Goal: Information Seeking & Learning: Learn about a topic

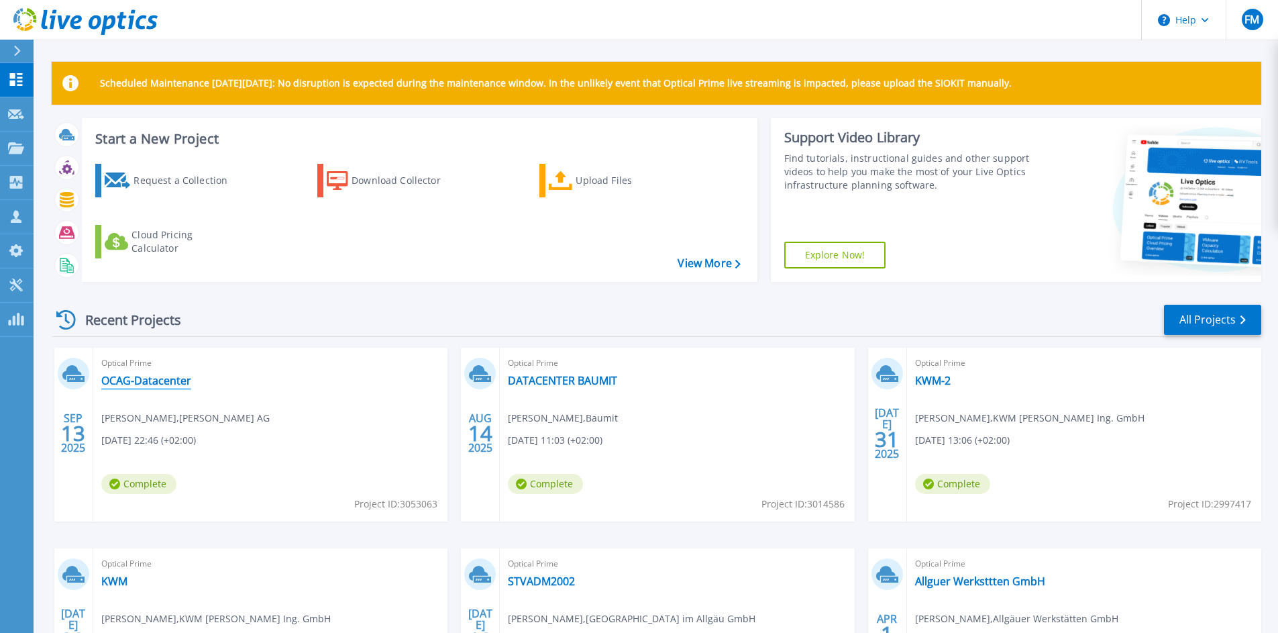
click at [143, 386] on link "OCAG-Datacenter" at bounding box center [146, 380] width 90 height 13
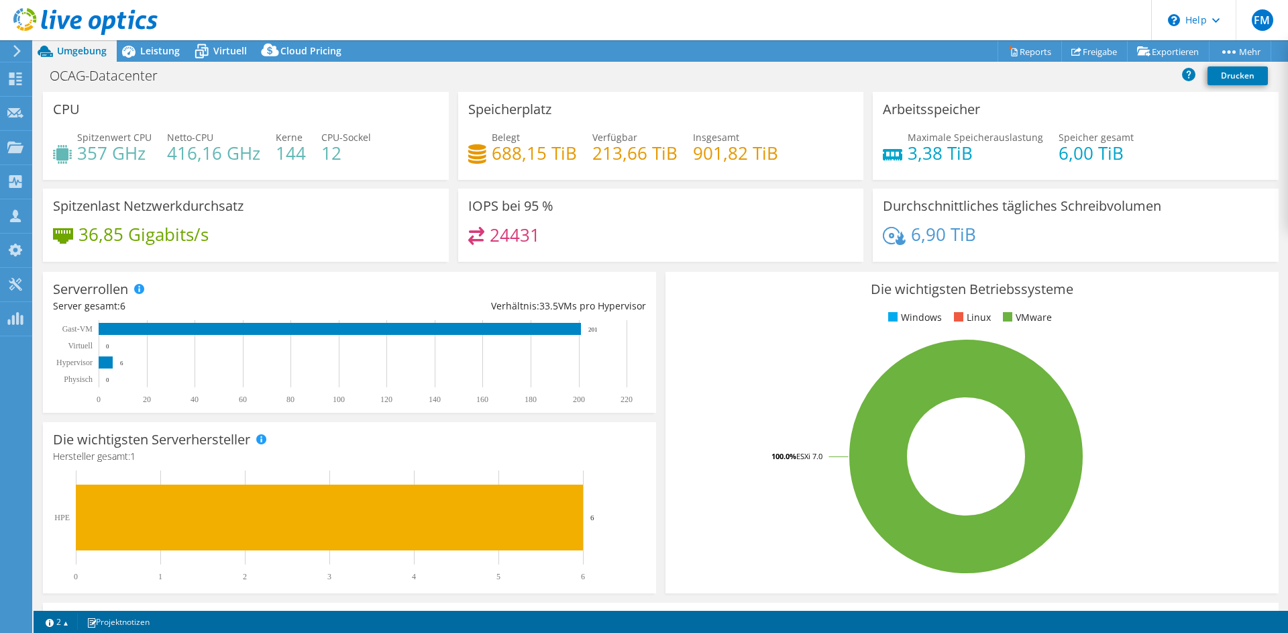
select select "EUFrankfurt"
select select "EUR"
click at [145, 46] on span "Leistung" at bounding box center [160, 50] width 40 height 13
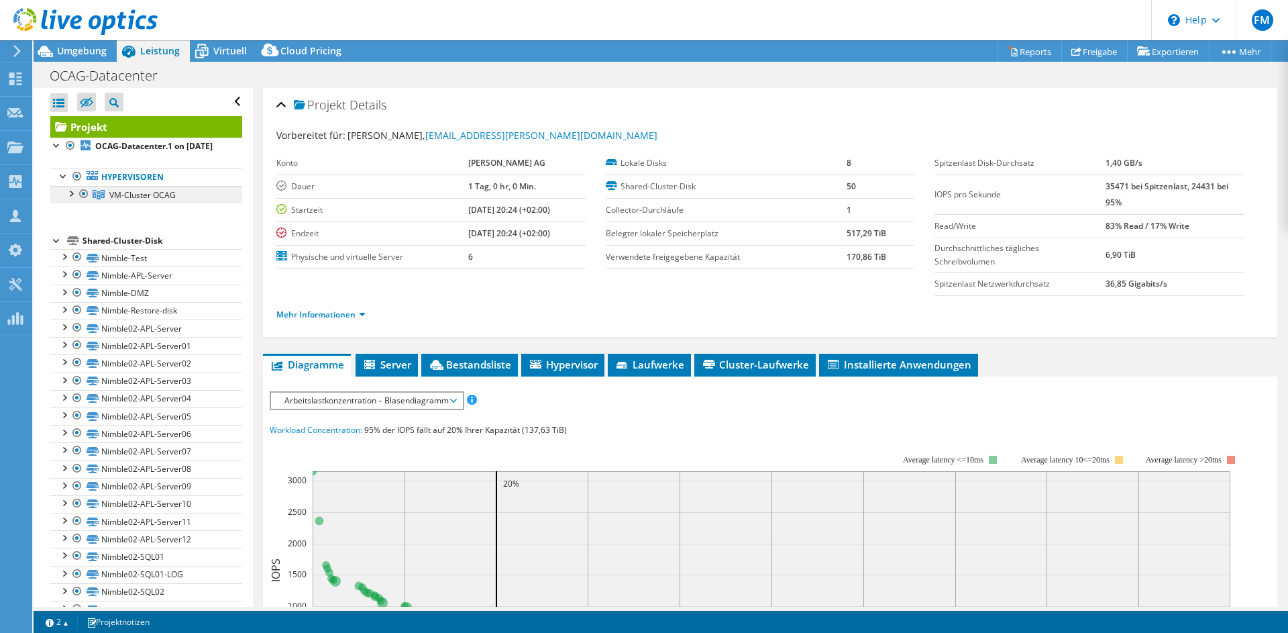
click at [193, 199] on link "VM-Cluster OCAG" at bounding box center [146, 194] width 192 height 17
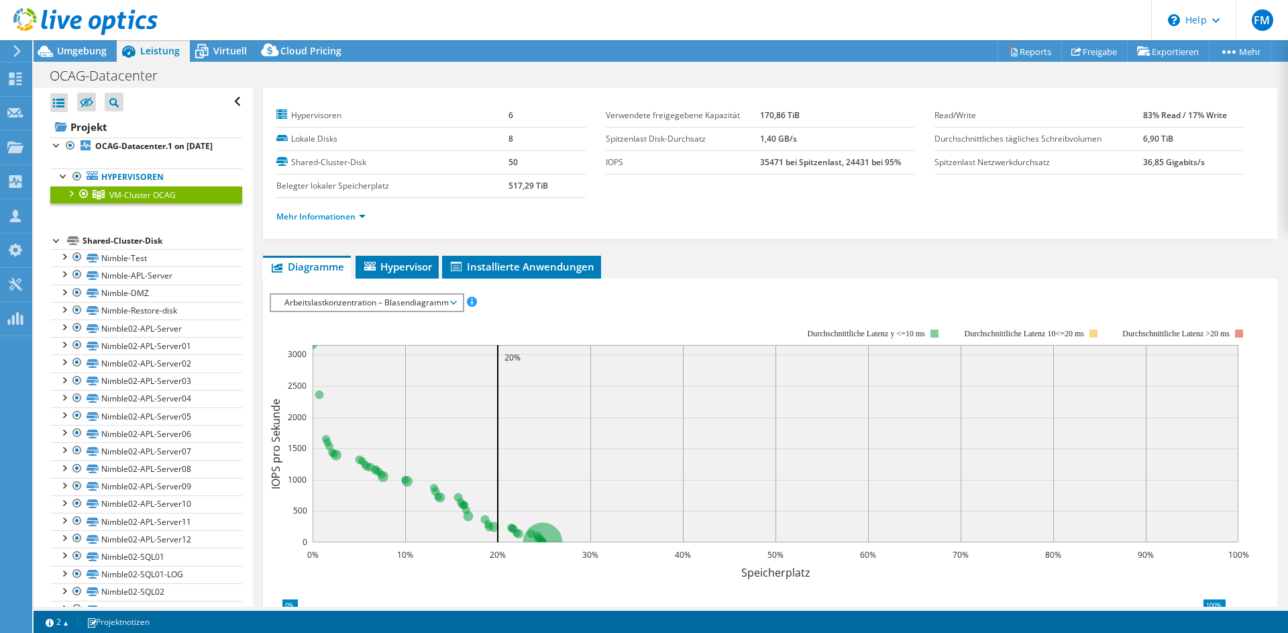
scroll to position [28, 0]
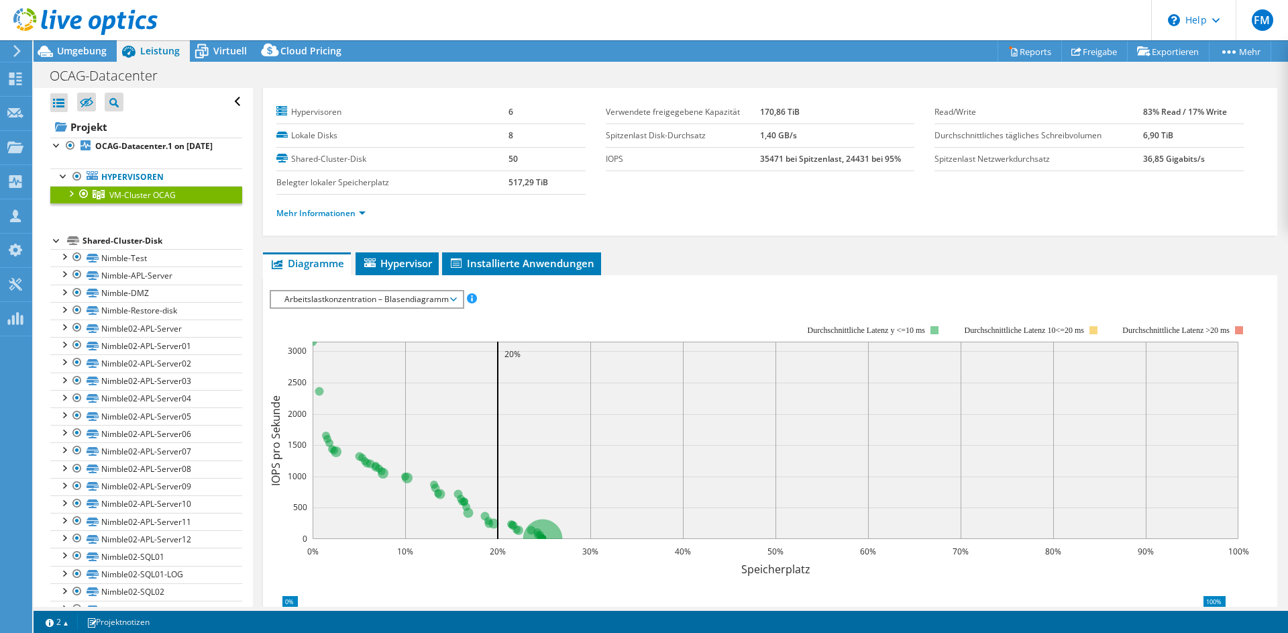
click at [329, 292] on span "Arbeitslastkonzentration – Blasendiagramm" at bounding box center [367, 299] width 178 height 16
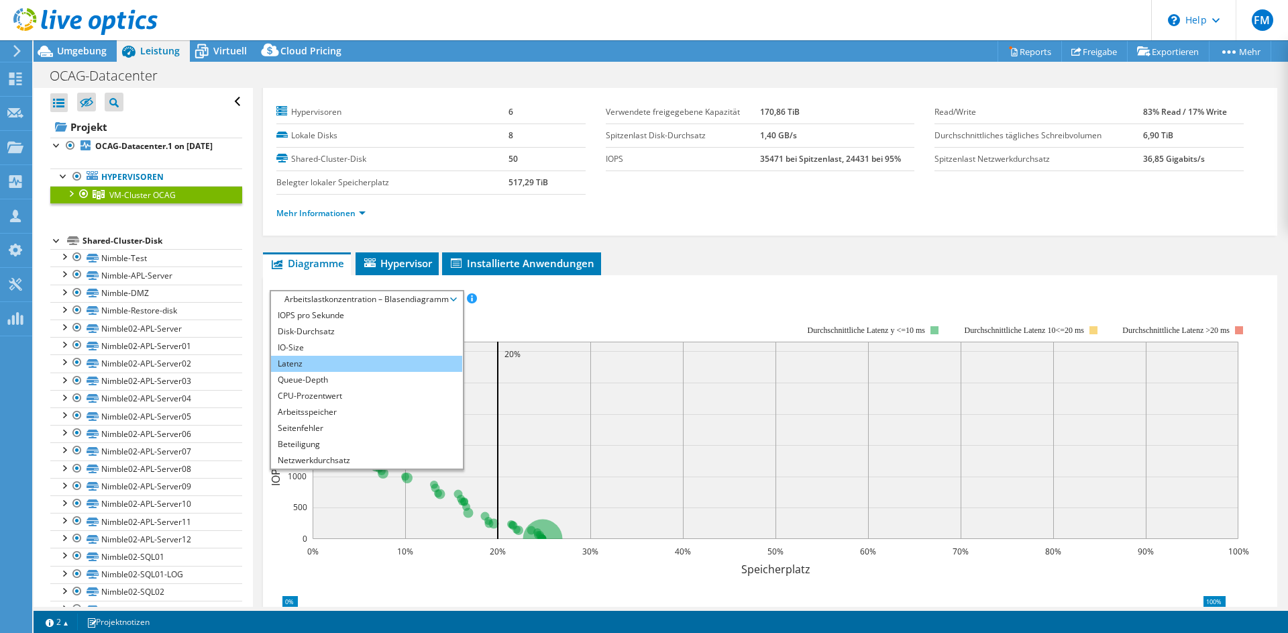
click at [318, 366] on li "Latenz" at bounding box center [366, 364] width 191 height 16
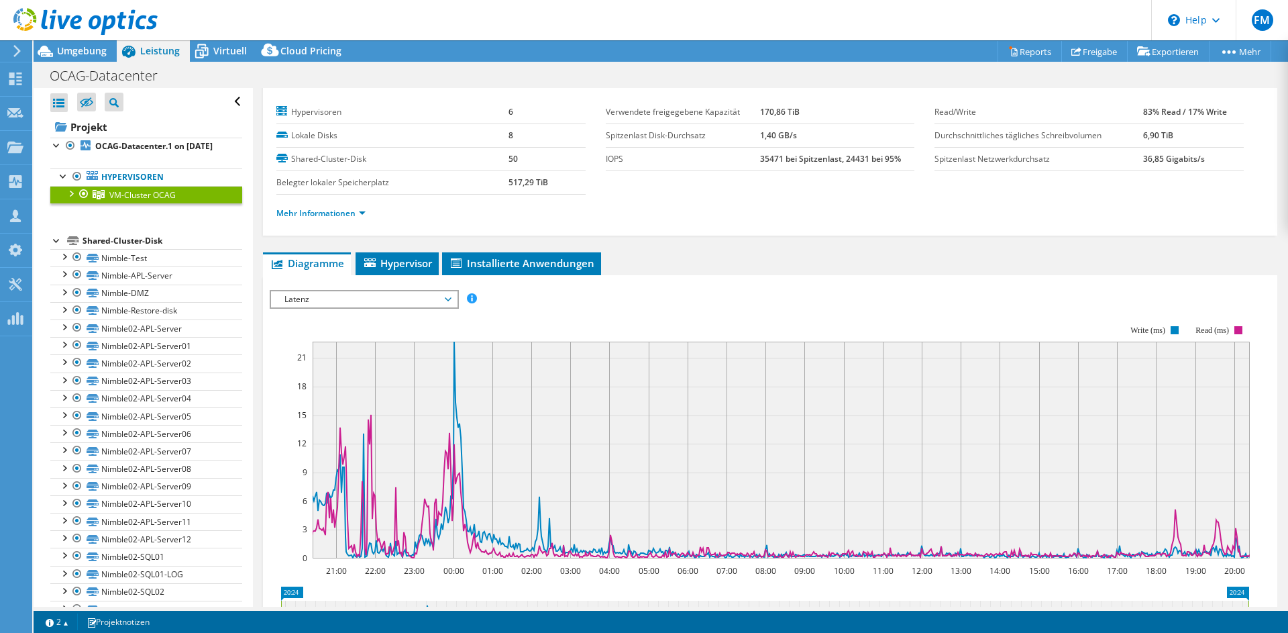
click at [304, 301] on span "Latenz" at bounding box center [364, 299] width 172 height 16
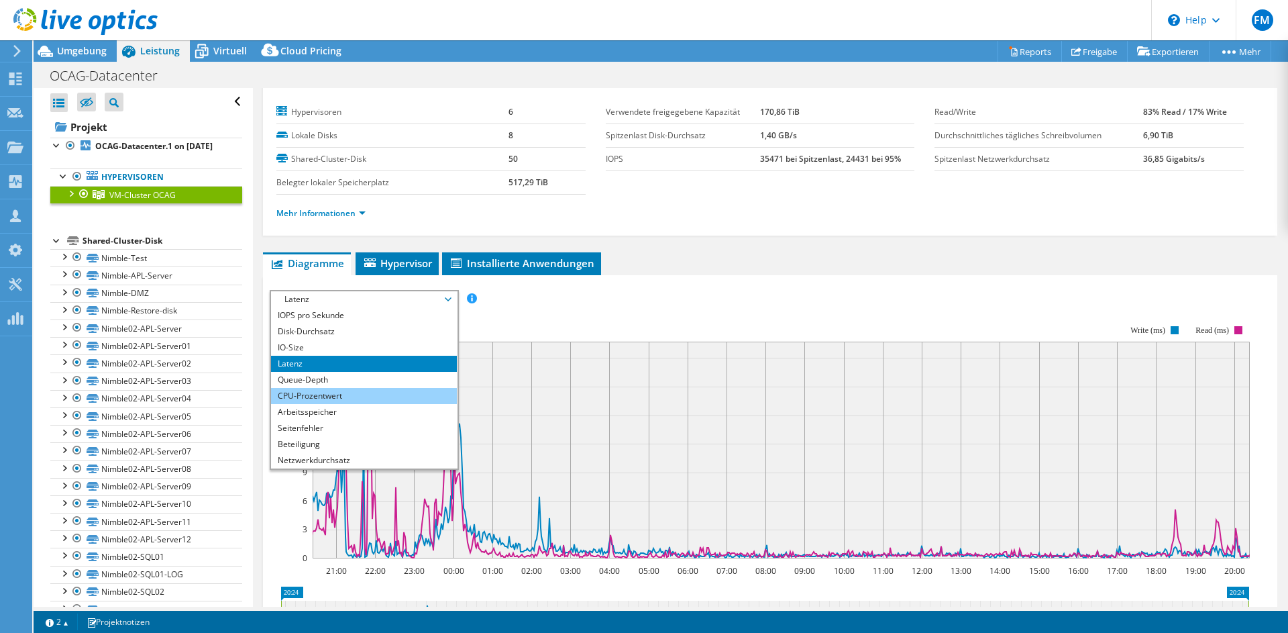
click at [317, 392] on li "CPU-Prozentwert" at bounding box center [364, 396] width 186 height 16
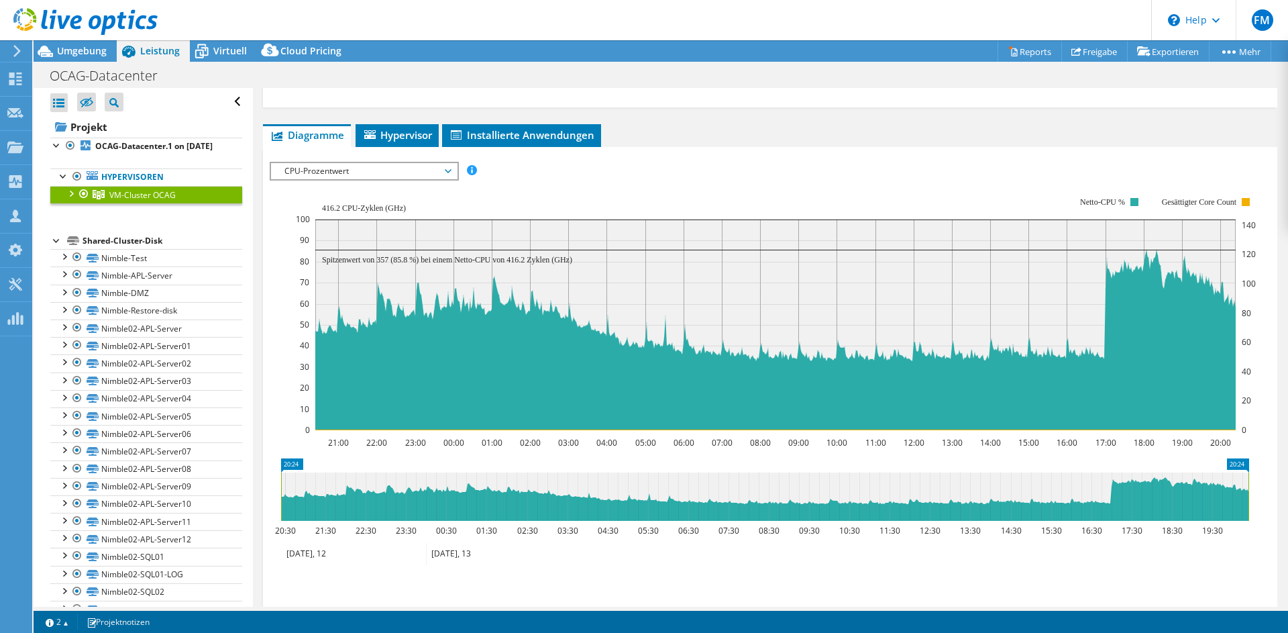
scroll to position [264, 0]
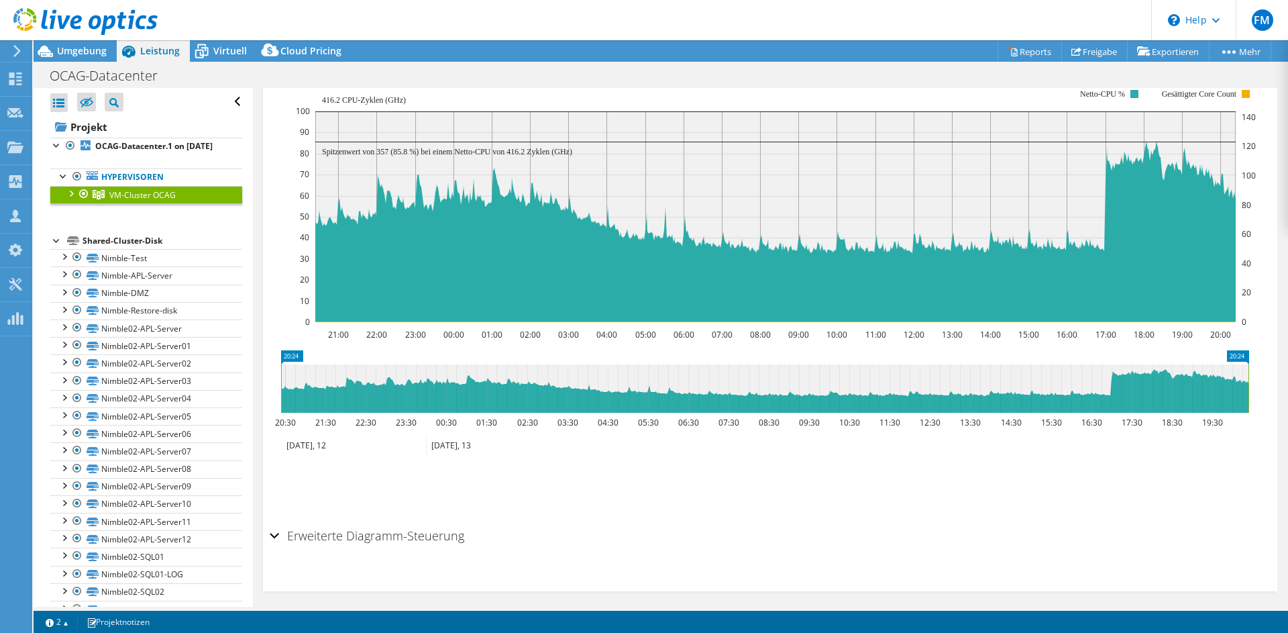
drag, startPoint x: 319, startPoint y: 383, endPoint x: 407, endPoint y: 384, distance: 87.9
click at [411, 385] on icon at bounding box center [764, 388] width 967 height 48
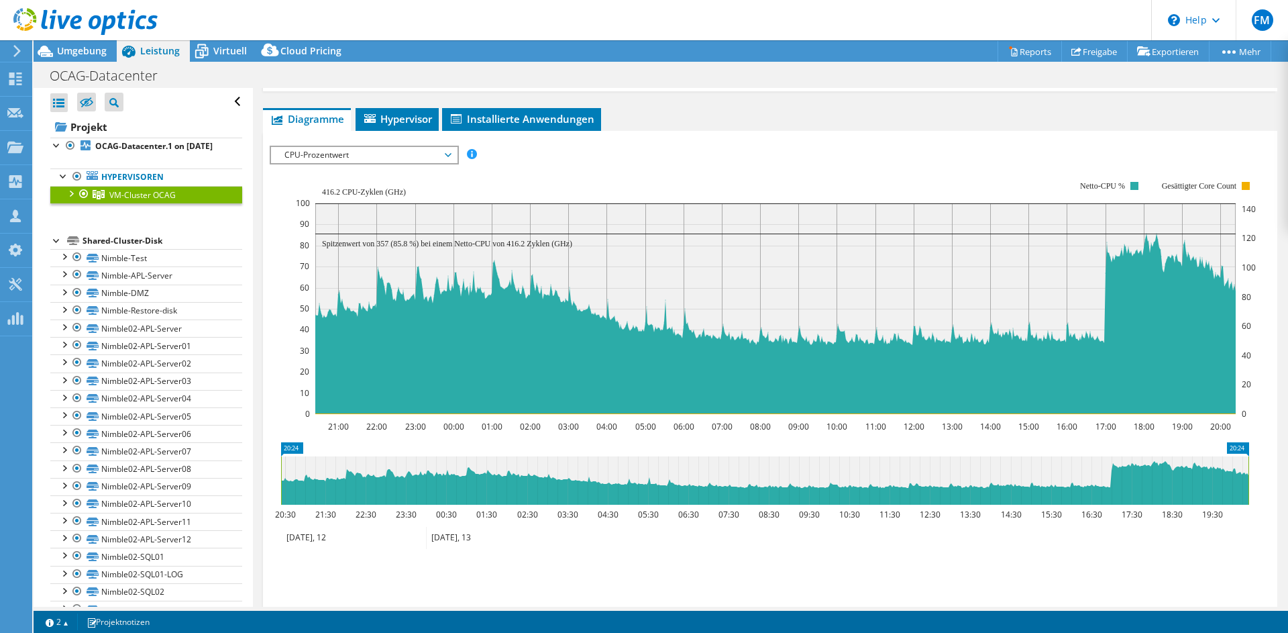
scroll to position [0, 0]
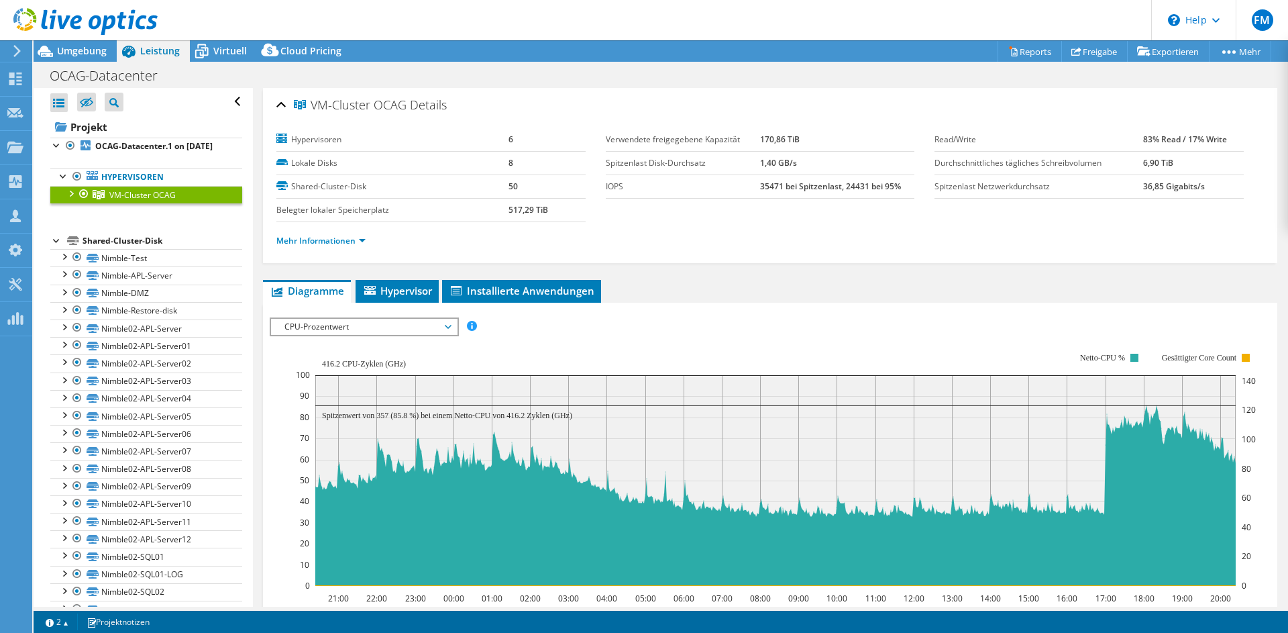
drag, startPoint x: 301, startPoint y: 132, endPoint x: 448, endPoint y: 210, distance: 166.2
click at [448, 211] on tbody "Hypervisoren 6 Lokale Disks 8 Shared-Cluster-Disk 50 Belegter lokaler Speicherp…" at bounding box center [430, 175] width 309 height 94
click at [119, 152] on b "OCAG-Datacenter.1 on [DATE]" at bounding box center [153, 145] width 117 height 11
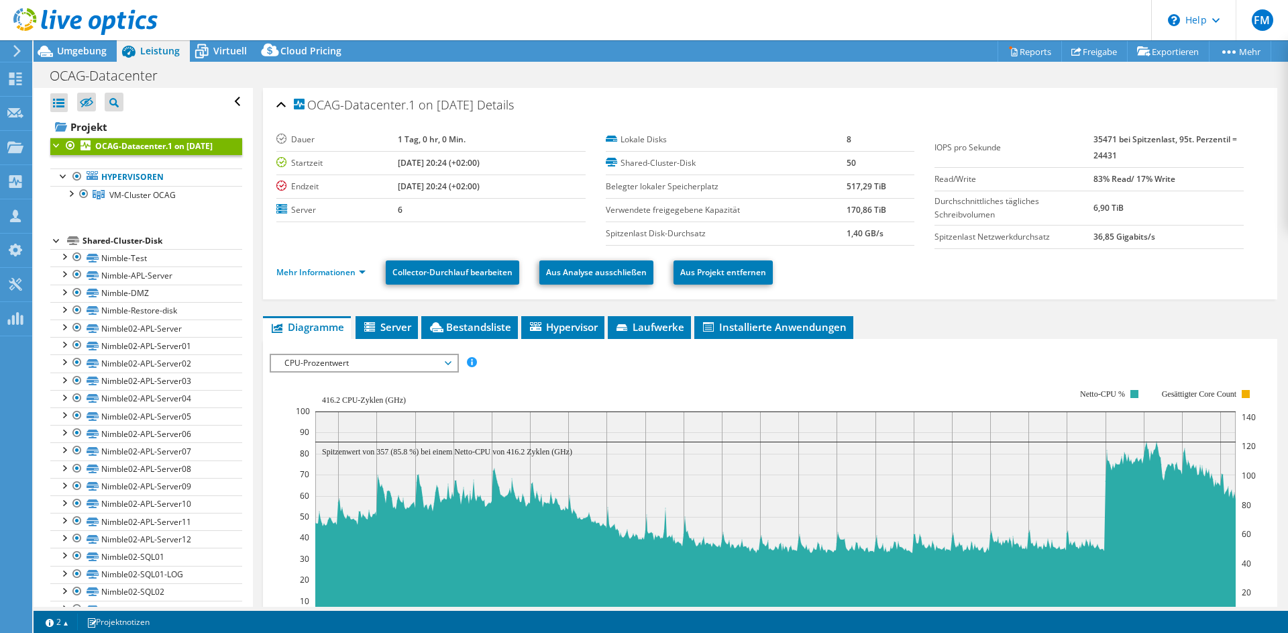
click at [386, 358] on span "CPU-Prozentwert" at bounding box center [364, 363] width 172 height 16
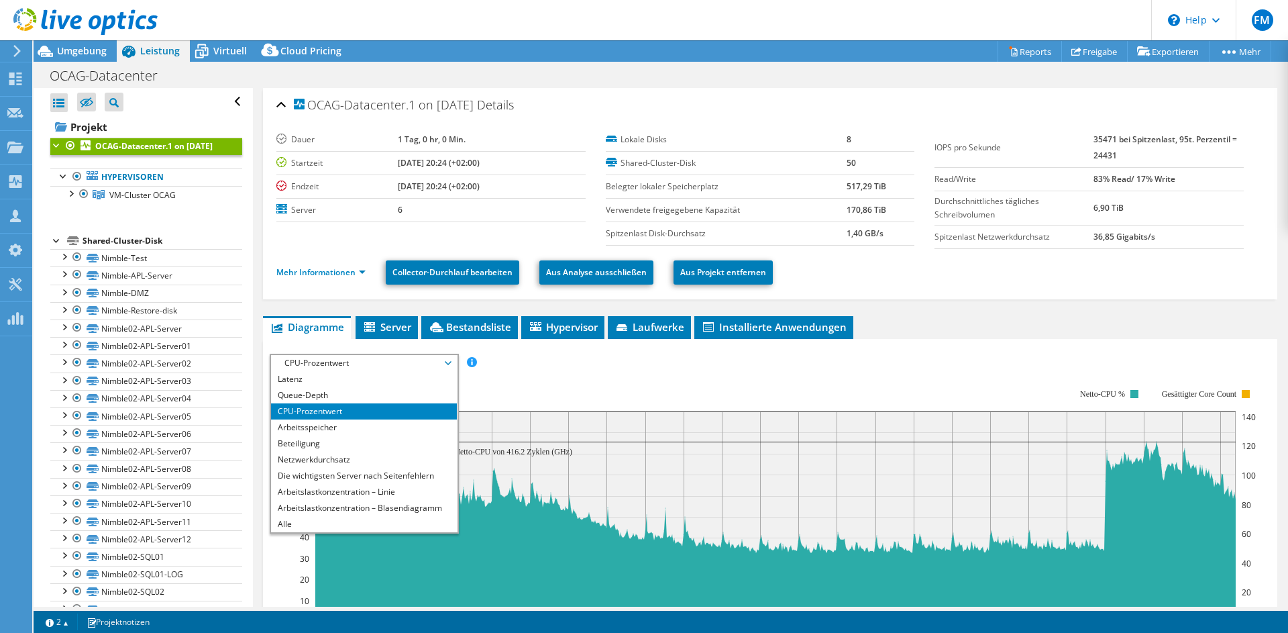
scroll to position [17, 0]
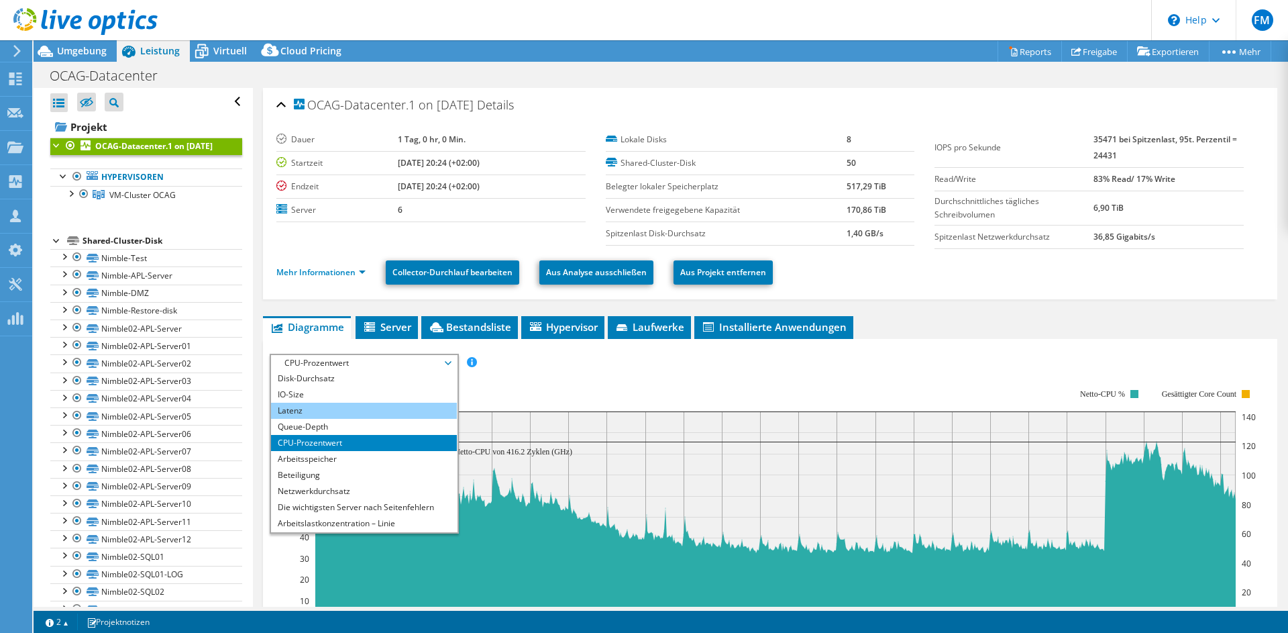
click at [335, 415] on li "Latenz" at bounding box center [364, 410] width 186 height 16
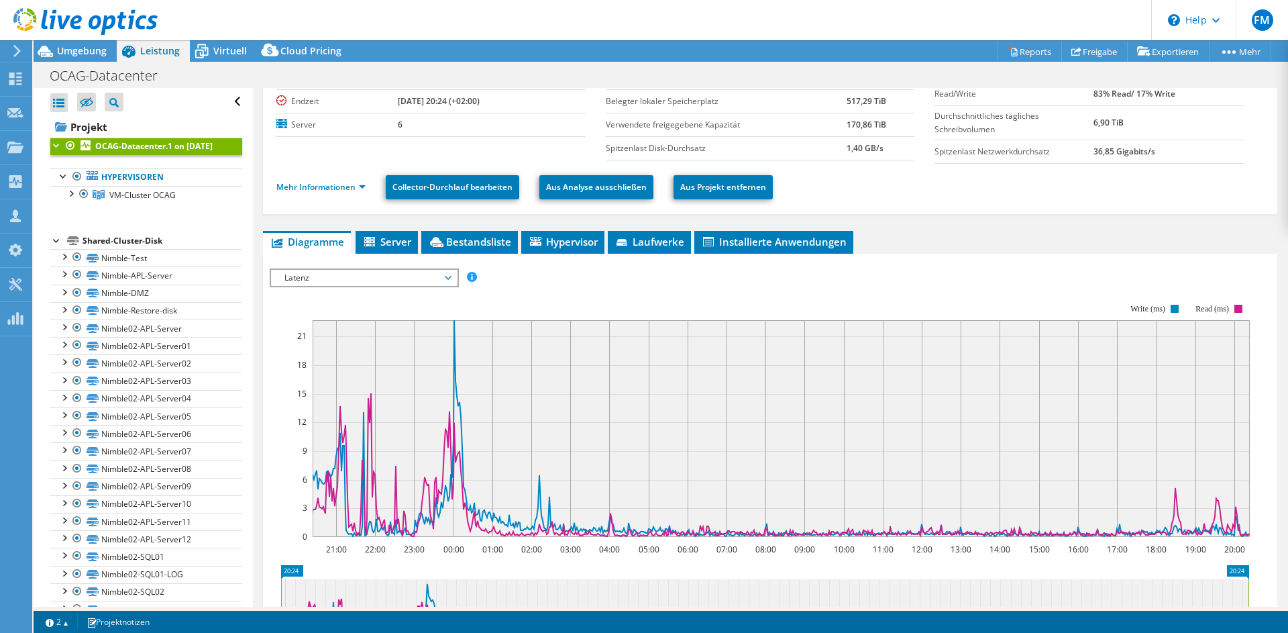
scroll to position [0, 0]
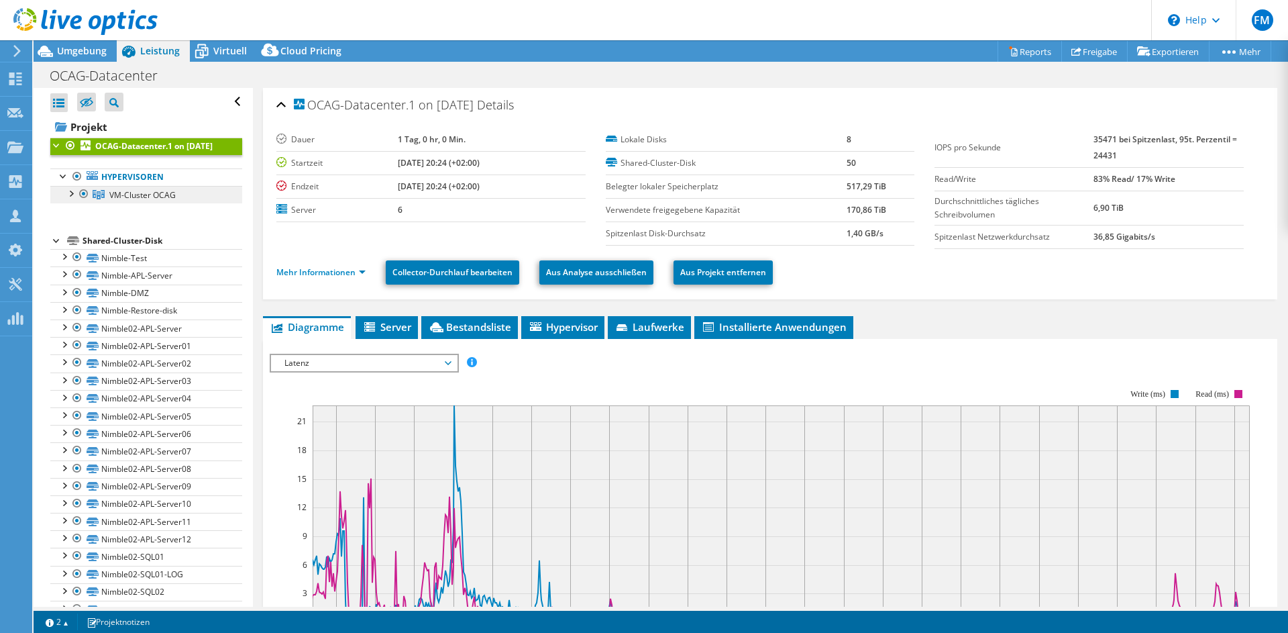
click at [131, 201] on span "VM-Cluster OCAG" at bounding box center [142, 194] width 66 height 11
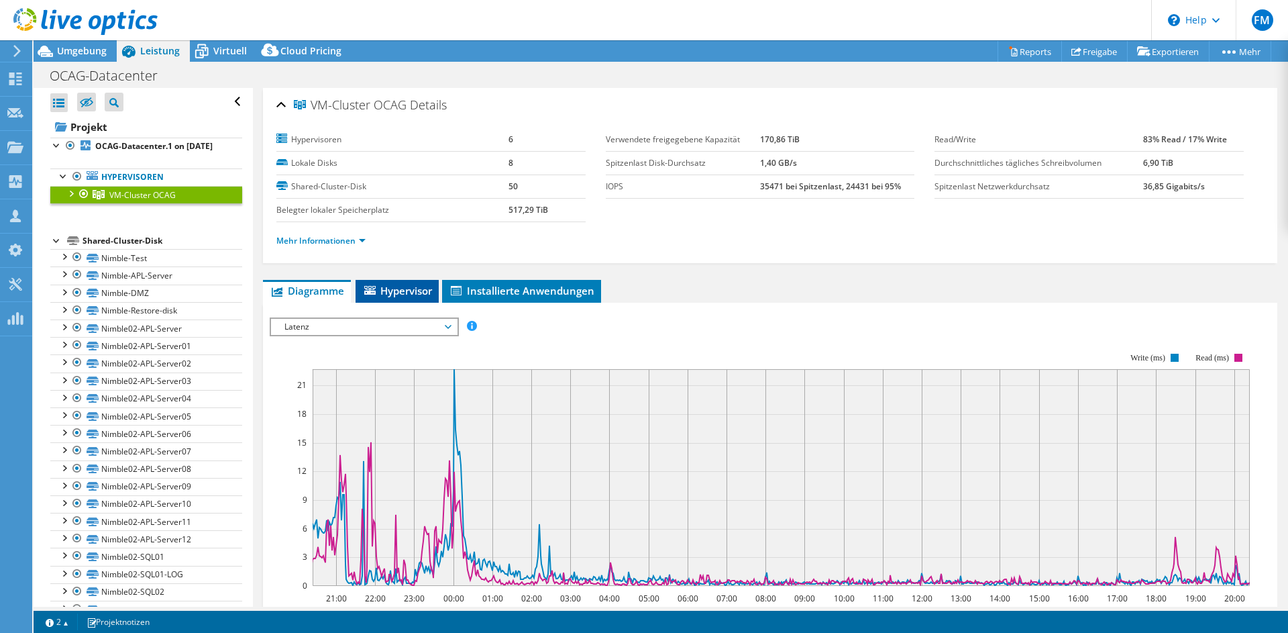
click at [377, 282] on li "Hypervisor" at bounding box center [397, 291] width 83 height 23
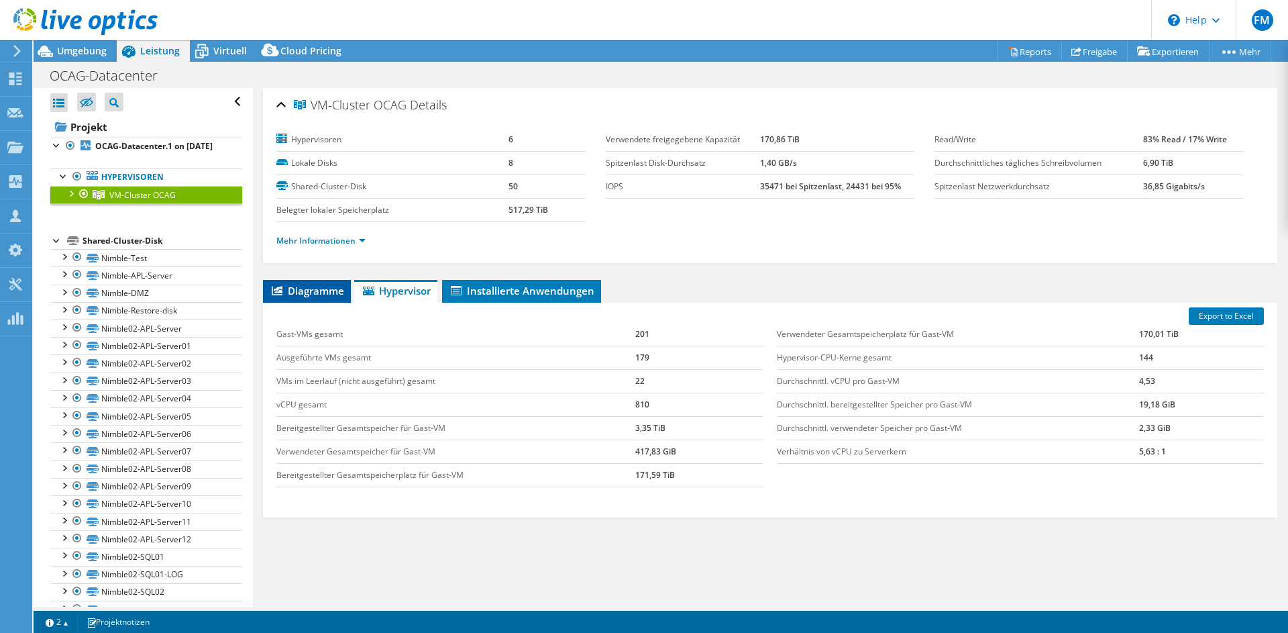
click at [328, 290] on span "Diagramme" at bounding box center [307, 290] width 74 height 13
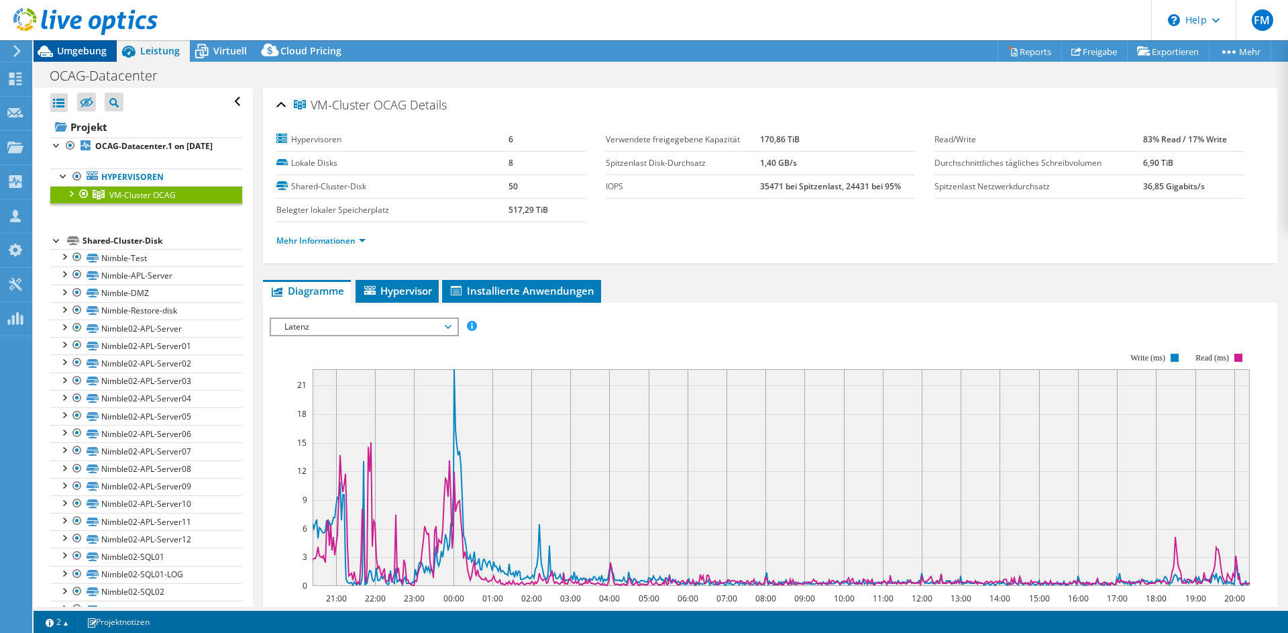
click at [86, 57] on span "Umgebung" at bounding box center [82, 50] width 50 height 13
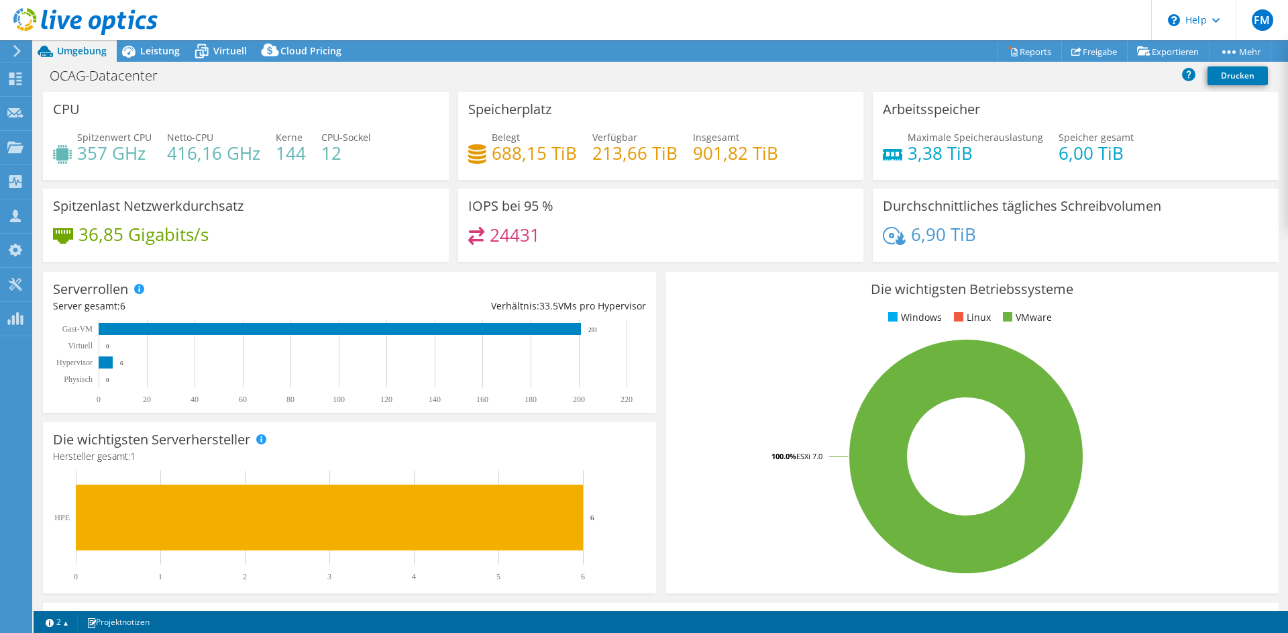
scroll to position [17, 0]
click at [276, 160] on h4 "144" at bounding box center [291, 153] width 30 height 15
click at [179, 48] on div "Leistung" at bounding box center [153, 50] width 73 height 21
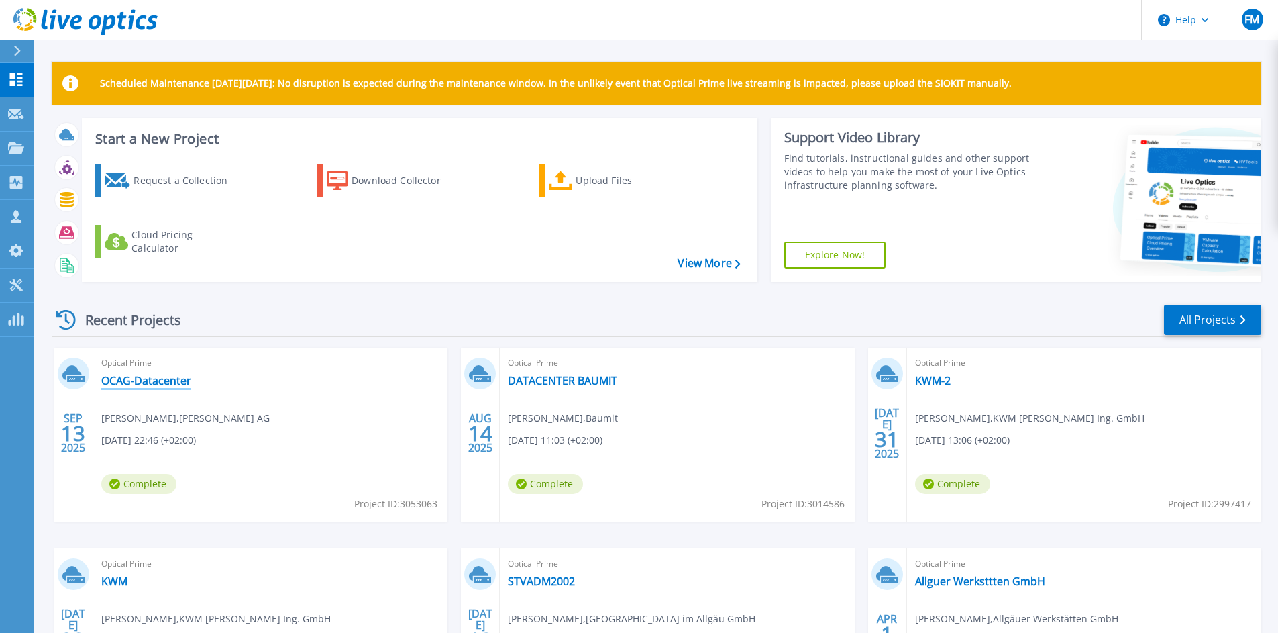
click at [117, 374] on link "OCAG-Datacenter" at bounding box center [146, 380] width 90 height 13
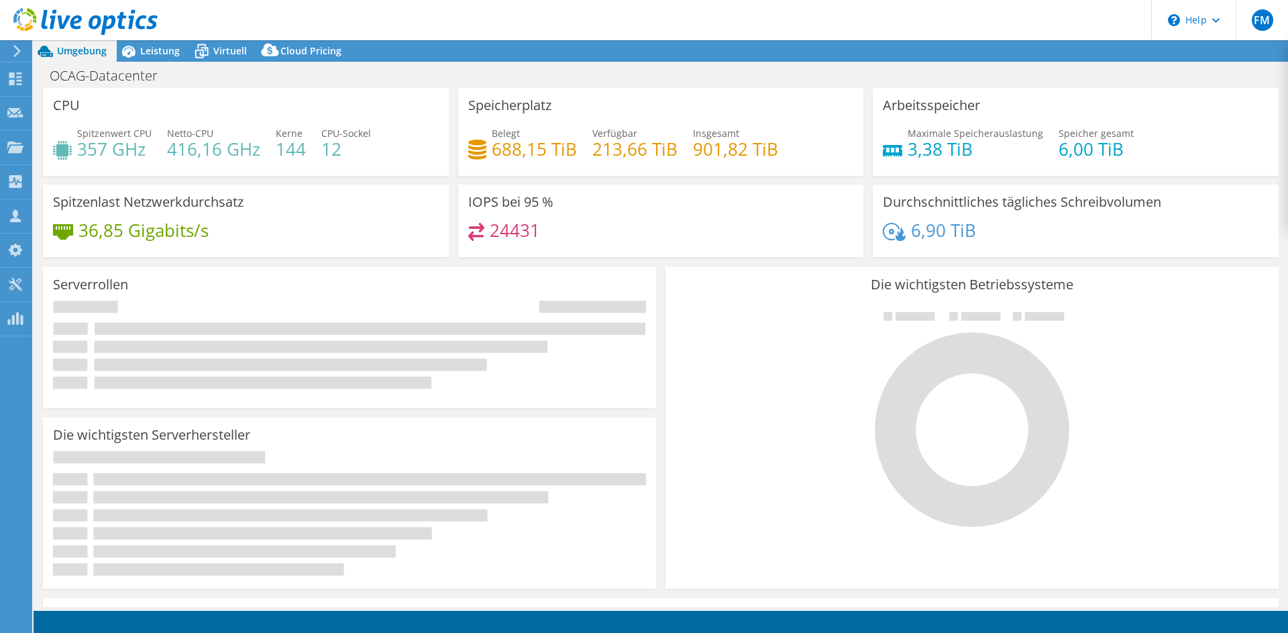
select select "EUFrankfurt"
select select "EUR"
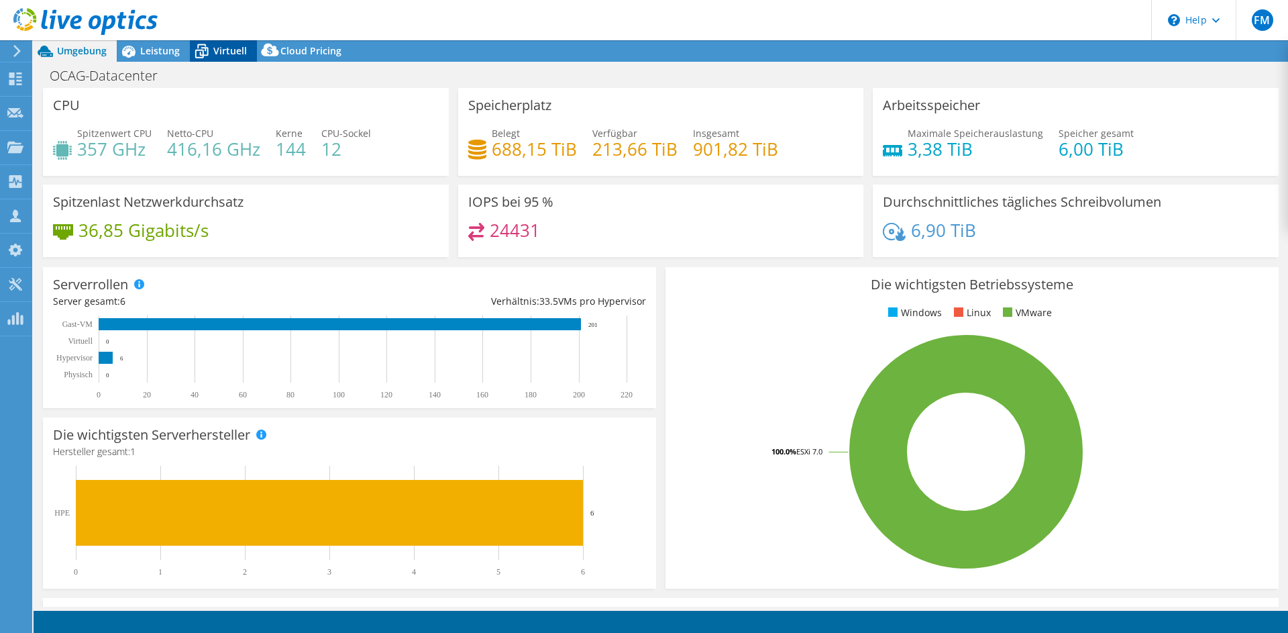
click at [223, 43] on div "Virtuell" at bounding box center [223, 50] width 67 height 21
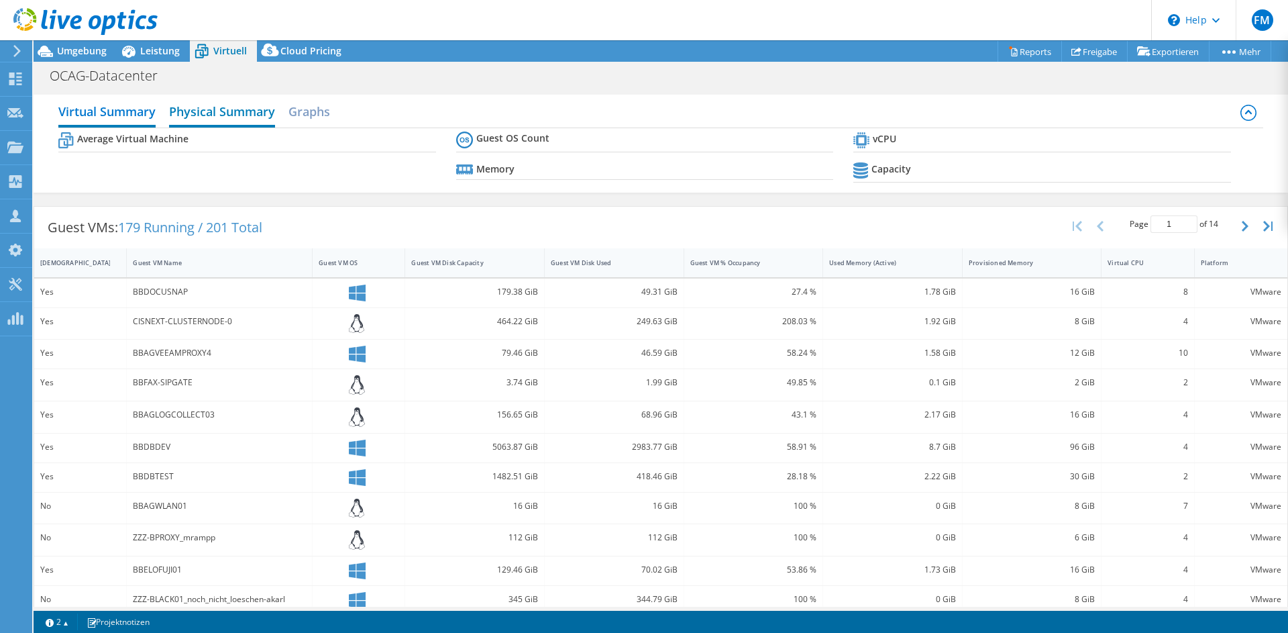
click at [249, 124] on h2 "Physical Summary" at bounding box center [222, 113] width 106 height 30
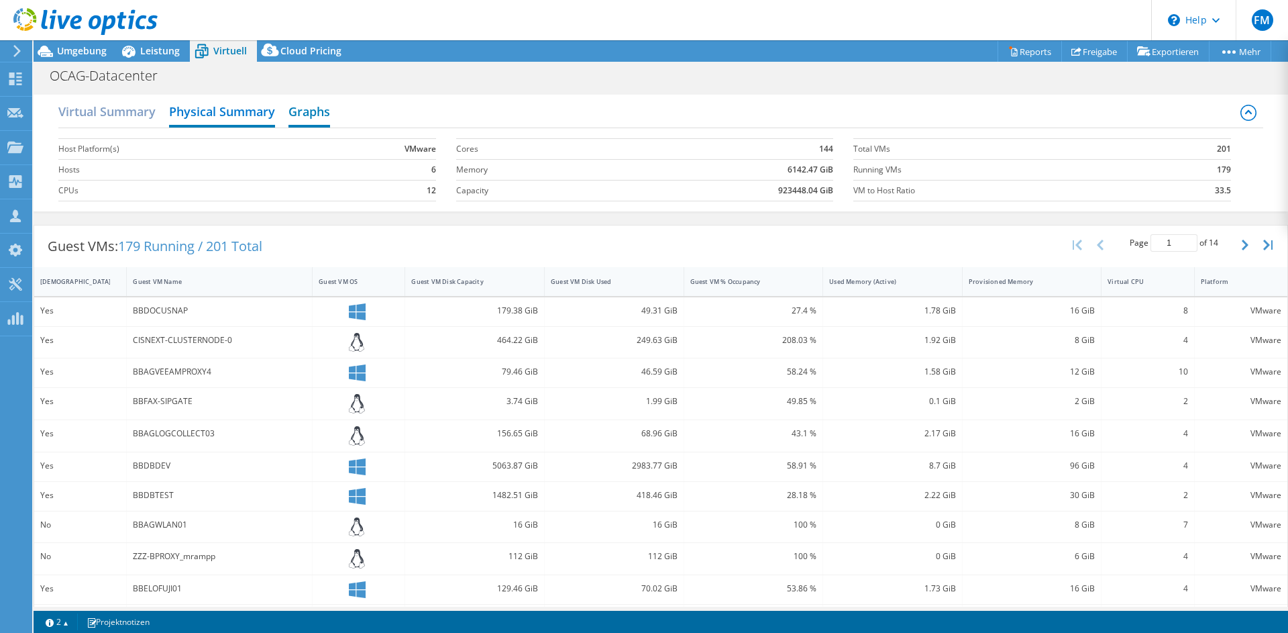
click at [304, 116] on h2 "Graphs" at bounding box center [309, 113] width 42 height 30
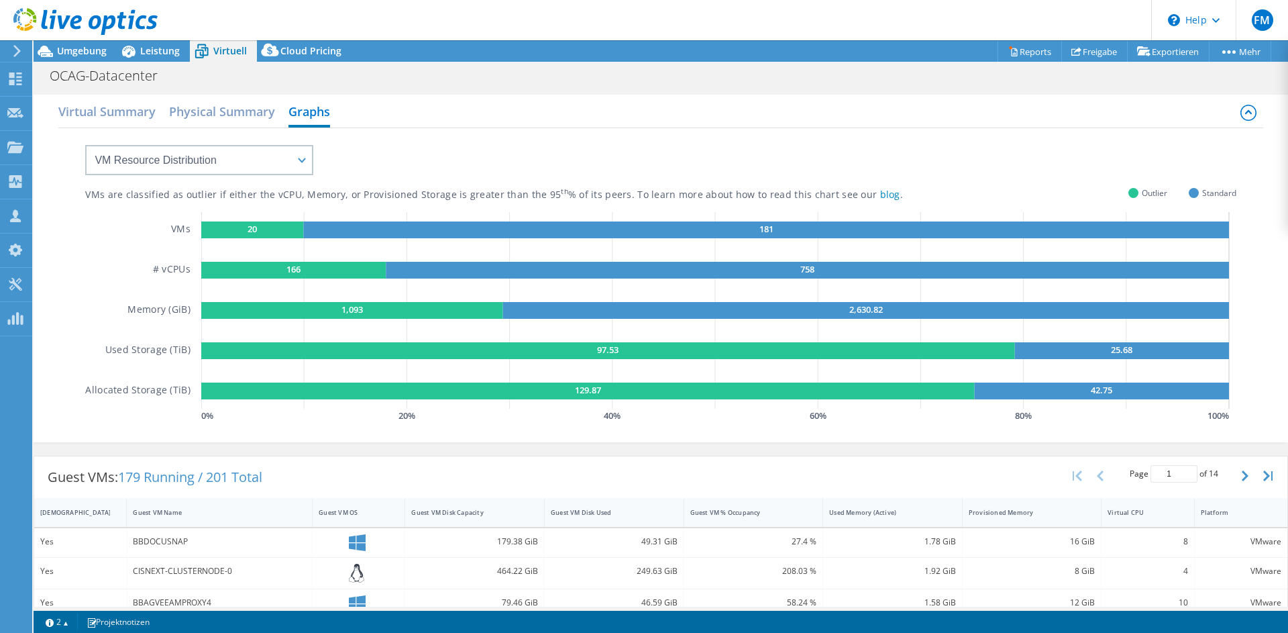
click at [234, 180] on div "VMs are classified as outlier if either the vCPU, Memory, or Provisioned Storag…" at bounding box center [660, 276] width 1150 height 297
click option "Provisioning Contrast" at bounding box center [0, 0] width 0 height 0
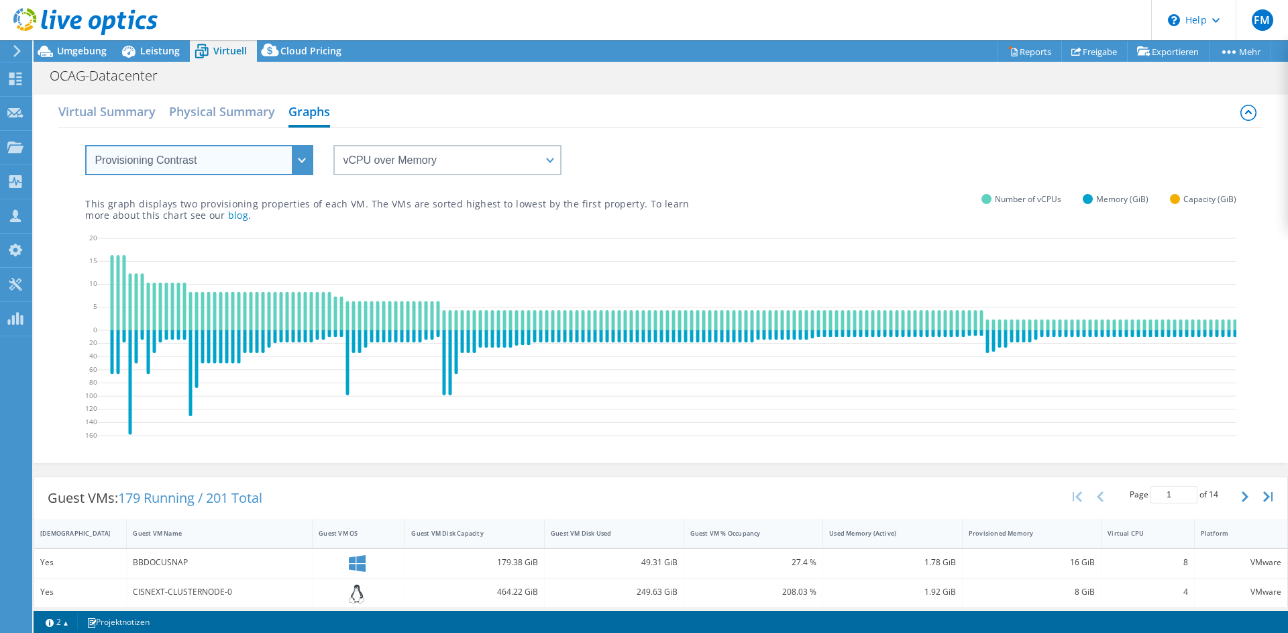
select select "Over Provisioning"
click option "Over Provisioning" at bounding box center [0, 0] width 0 height 0
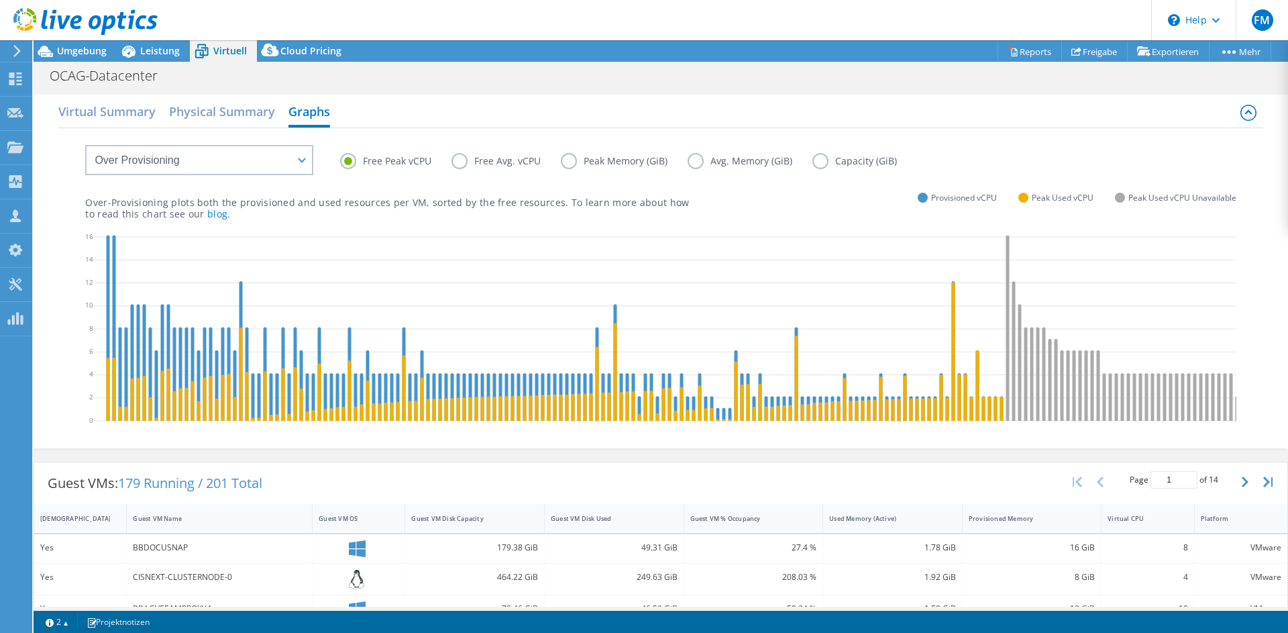
click at [358, 162] on label "Free Peak vCPU" at bounding box center [395, 161] width 111 height 16
click at [0, 0] on input "Free Peak vCPU" at bounding box center [0, 0] width 0 height 0
click at [470, 160] on label "Free Avg. vCPU" at bounding box center [505, 161] width 109 height 16
click at [0, 0] on input "Free Avg. vCPU" at bounding box center [0, 0] width 0 height 0
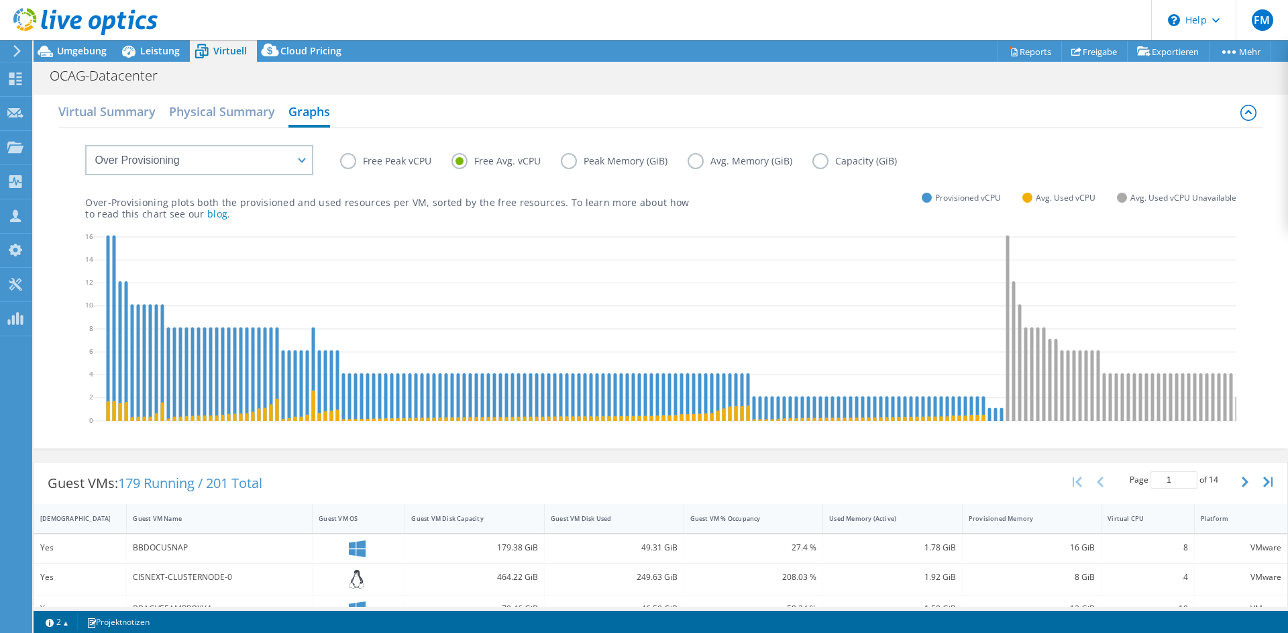
click at [578, 163] on label "Peak Memory (GiB)" at bounding box center [624, 161] width 127 height 16
click at [0, 0] on input "Peak Memory (GiB)" at bounding box center [0, 0] width 0 height 0
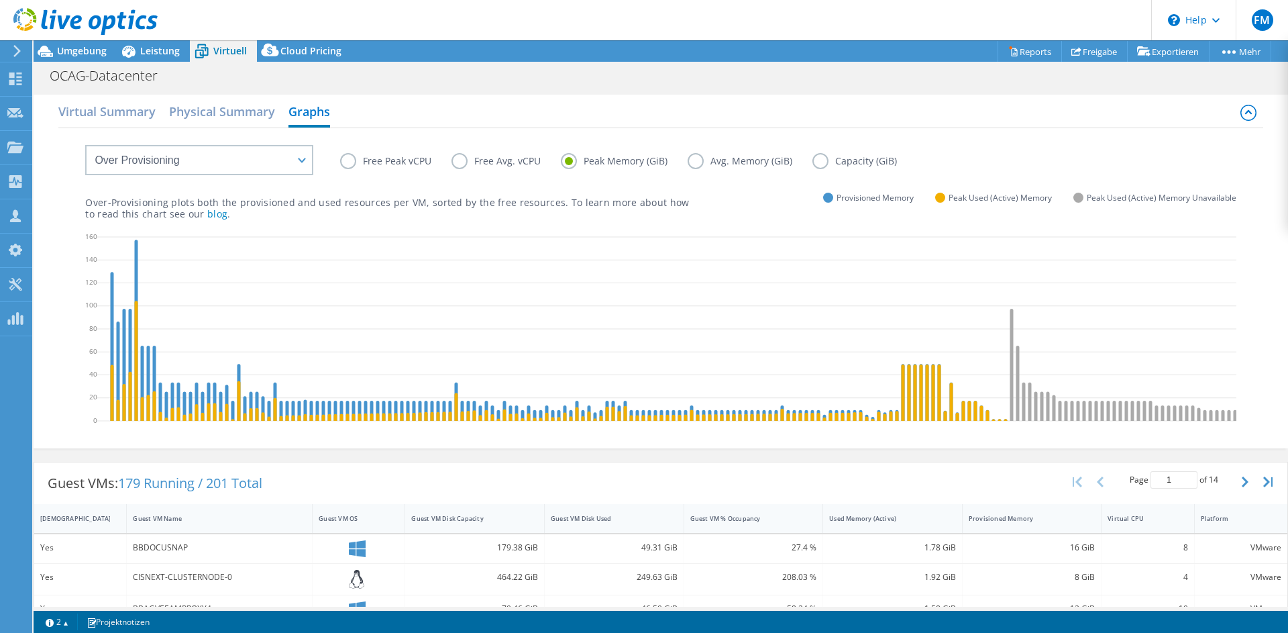
click at [370, 150] on div "Free Peak vCPU Free Avg. vCPU Peak Memory (GiB) Avg. Memory (GiB) Capacity (GiB)" at bounding box center [660, 151] width 1150 height 46
click at [370, 153] on label "Free Peak vCPU" at bounding box center [395, 161] width 111 height 16
click at [0, 0] on input "Free Peak vCPU" at bounding box center [0, 0] width 0 height 0
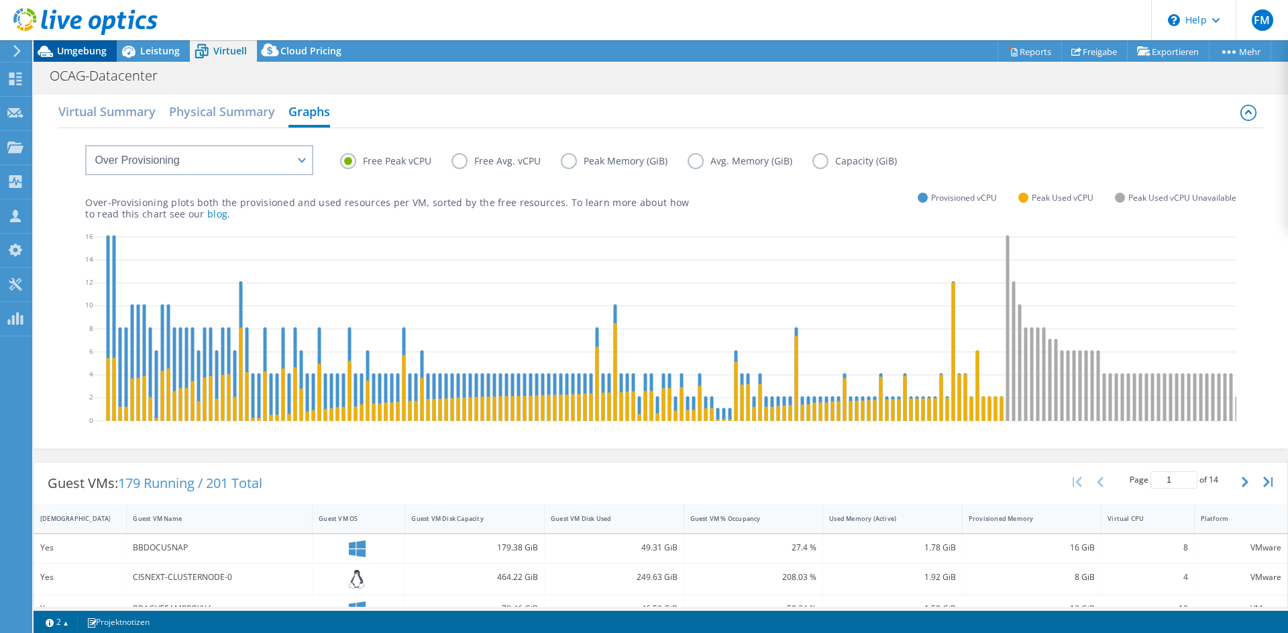
click at [60, 54] on span "Umgebung" at bounding box center [82, 50] width 50 height 13
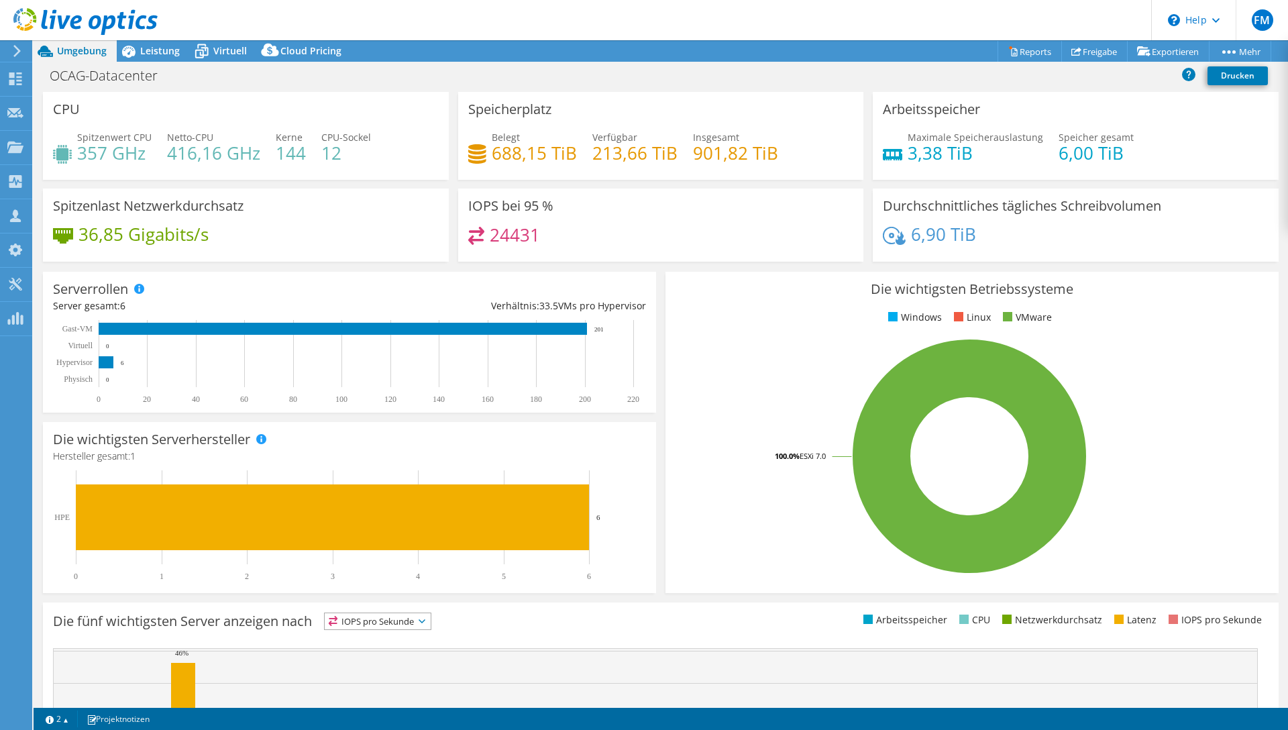
click at [645, 132] on div "Verfügbar 213,66 TiB" at bounding box center [634, 145] width 85 height 30
click at [524, 231] on h4 "24431" at bounding box center [515, 234] width 50 height 15
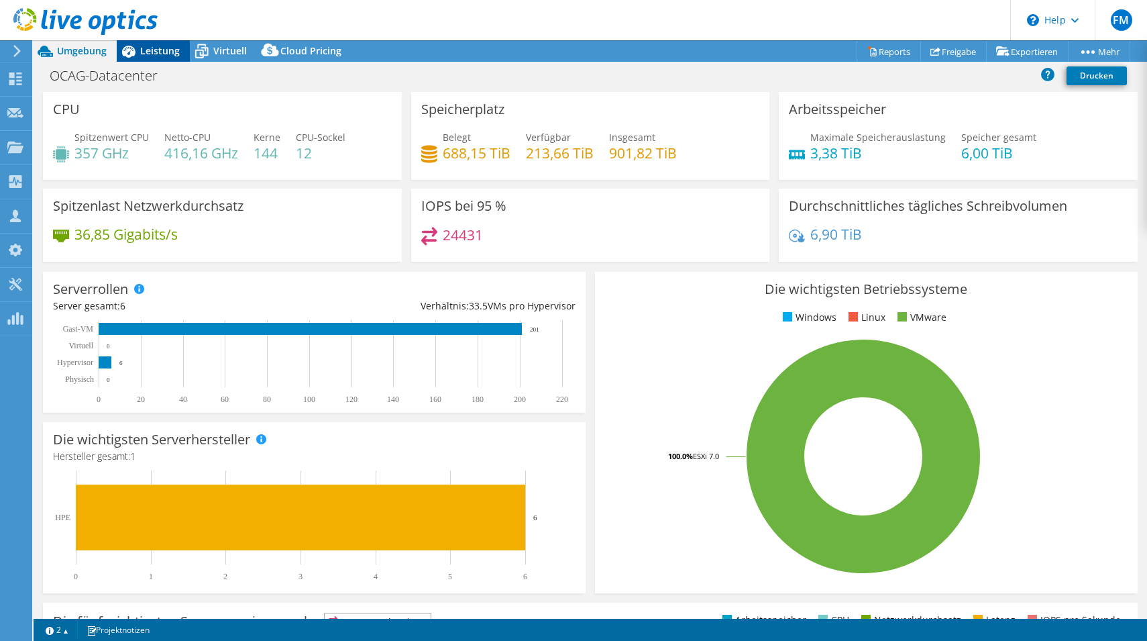
click at [188, 58] on div "Leistung" at bounding box center [153, 50] width 73 height 21
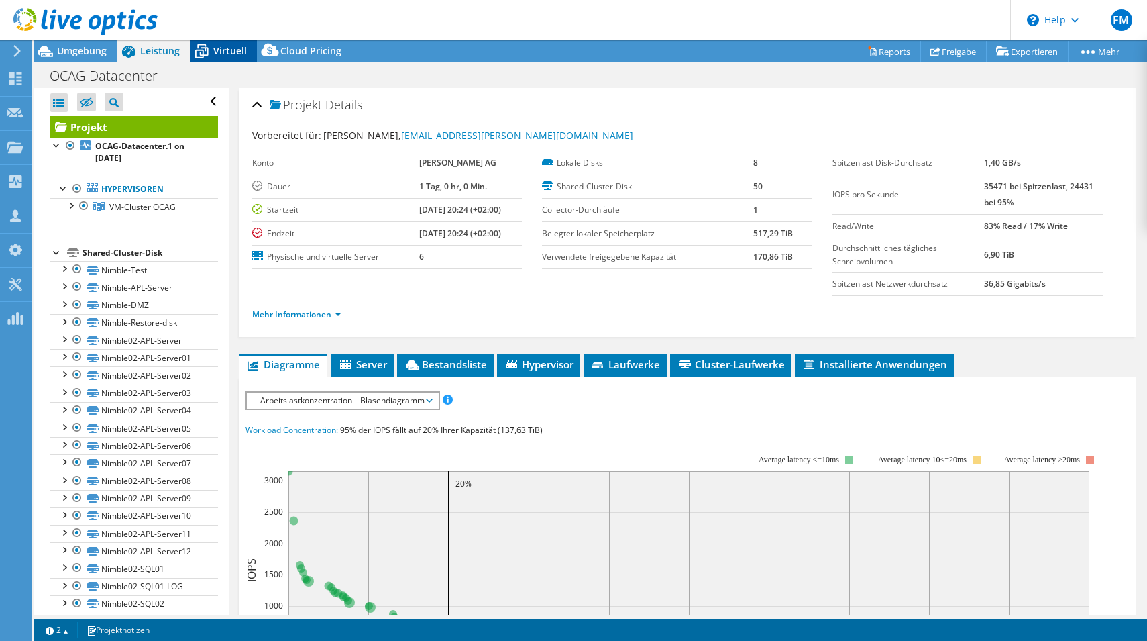
click at [201, 51] on icon at bounding box center [201, 52] width 13 height 11
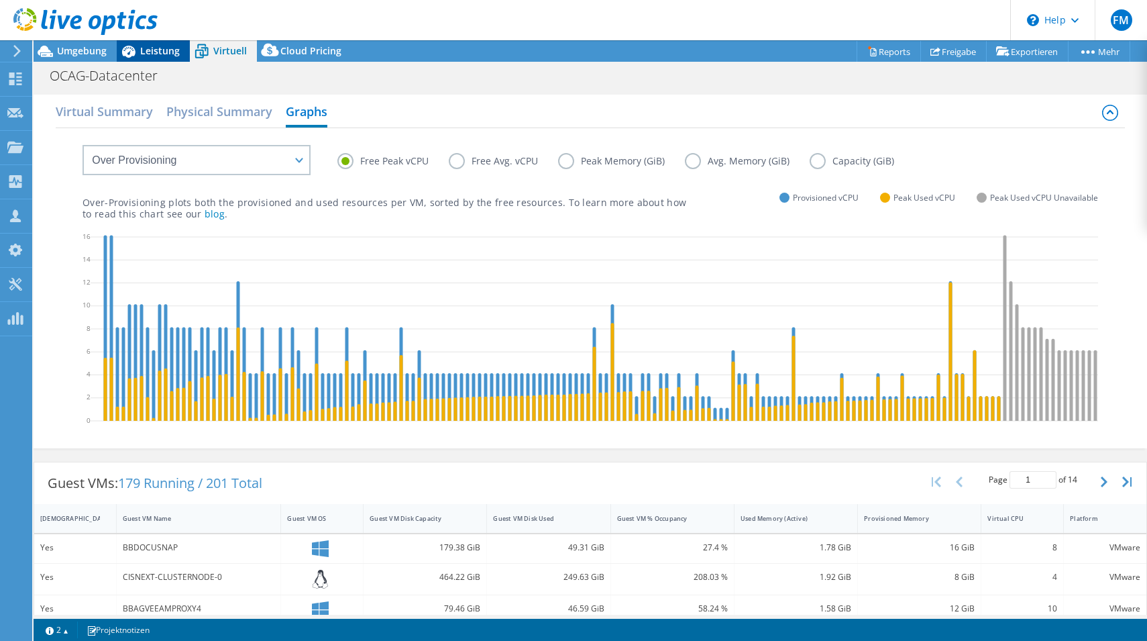
click at [157, 54] on span "Leistung" at bounding box center [160, 50] width 40 height 13
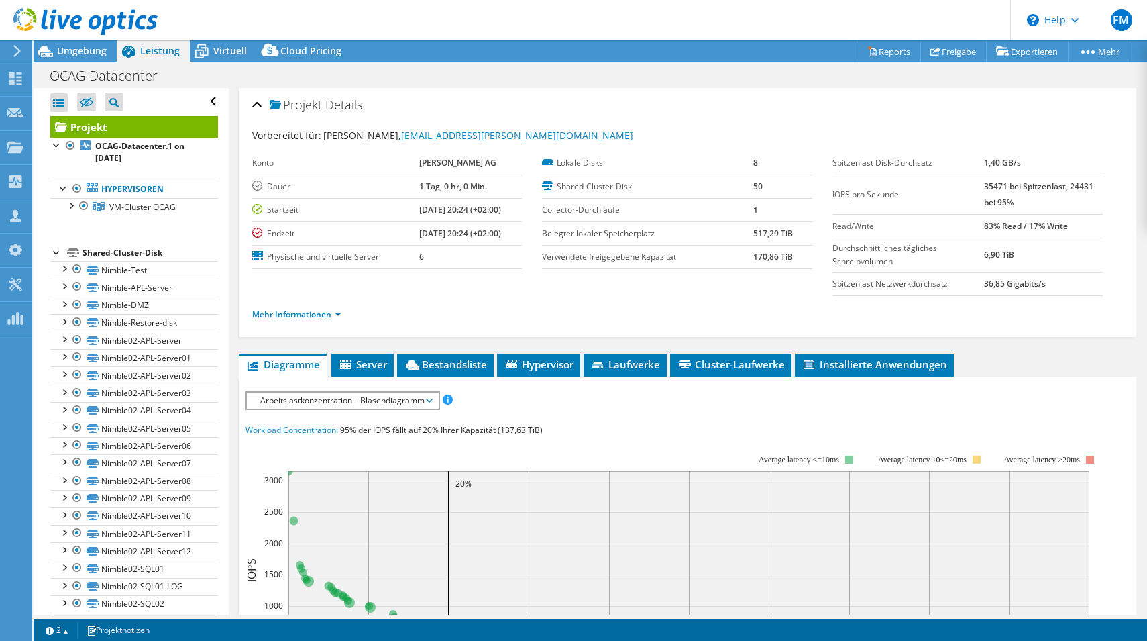
click at [124, 217] on ul "Hypervisoren VM-Cluster OCAG 172.16.100.218" at bounding box center [134, 198] width 168 height 62
click at [130, 211] on span "VM-Cluster OCAG" at bounding box center [142, 206] width 66 height 11
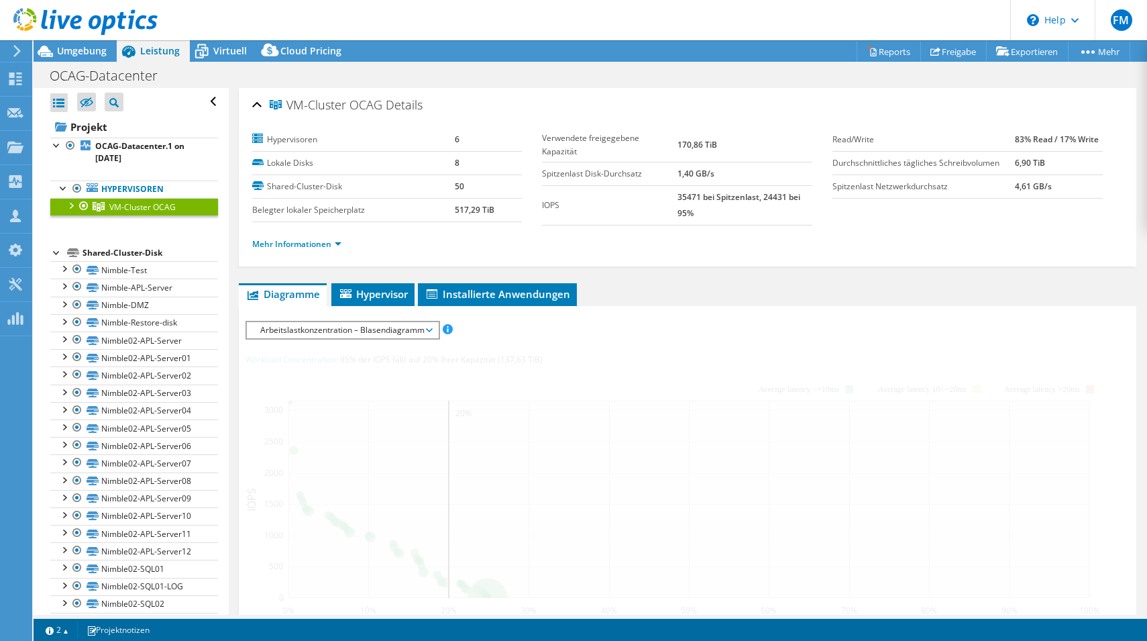
click at [402, 282] on div "VM-Cluster OCAG Details Hypervisoren 6 Lokale Disks 8 Shared-Cluster-Disk 50 Be…" at bounding box center [688, 499] width 918 height 822
click at [375, 288] on span "Hypervisor" at bounding box center [373, 293] width 70 height 13
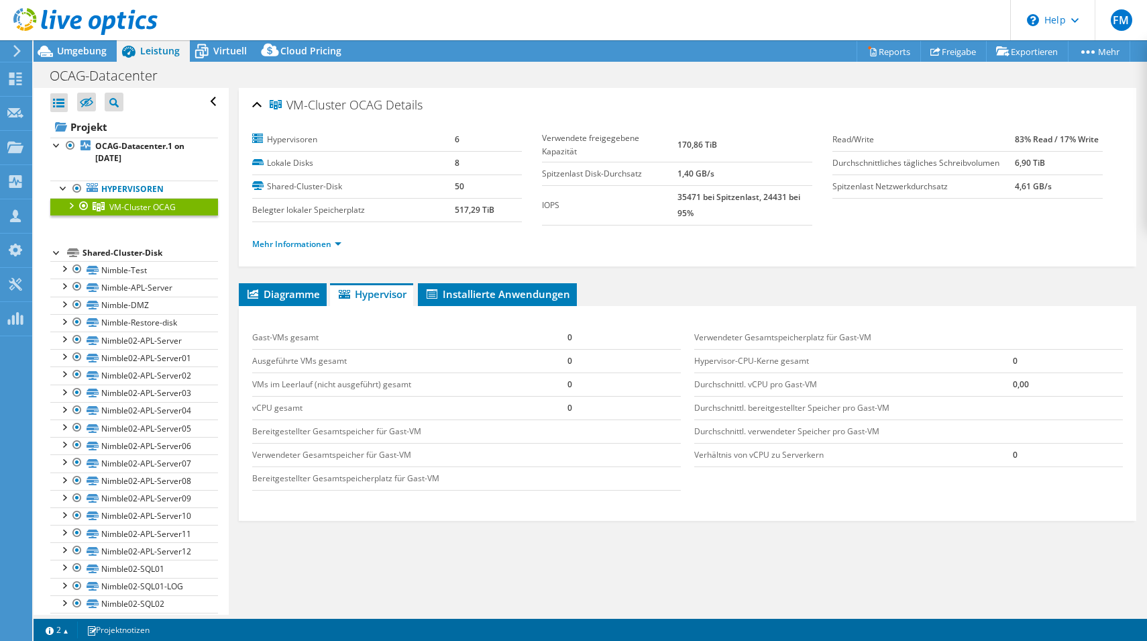
click at [68, 203] on div at bounding box center [70, 204] width 13 height 13
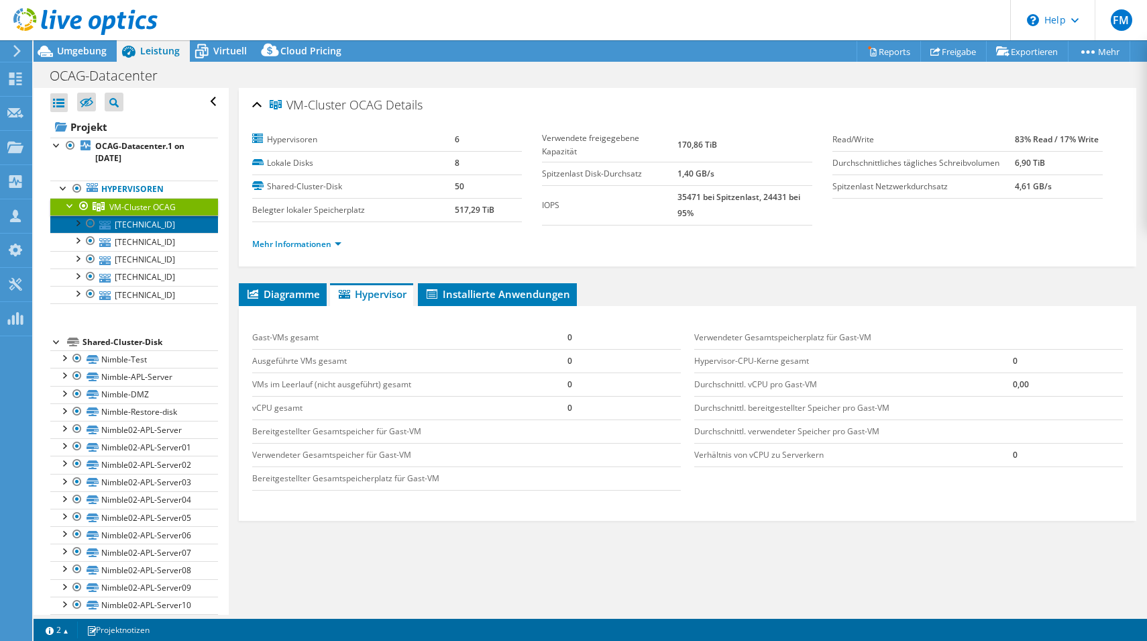
click at [120, 225] on link "[TECHNICAL_ID]" at bounding box center [134, 223] width 168 height 17
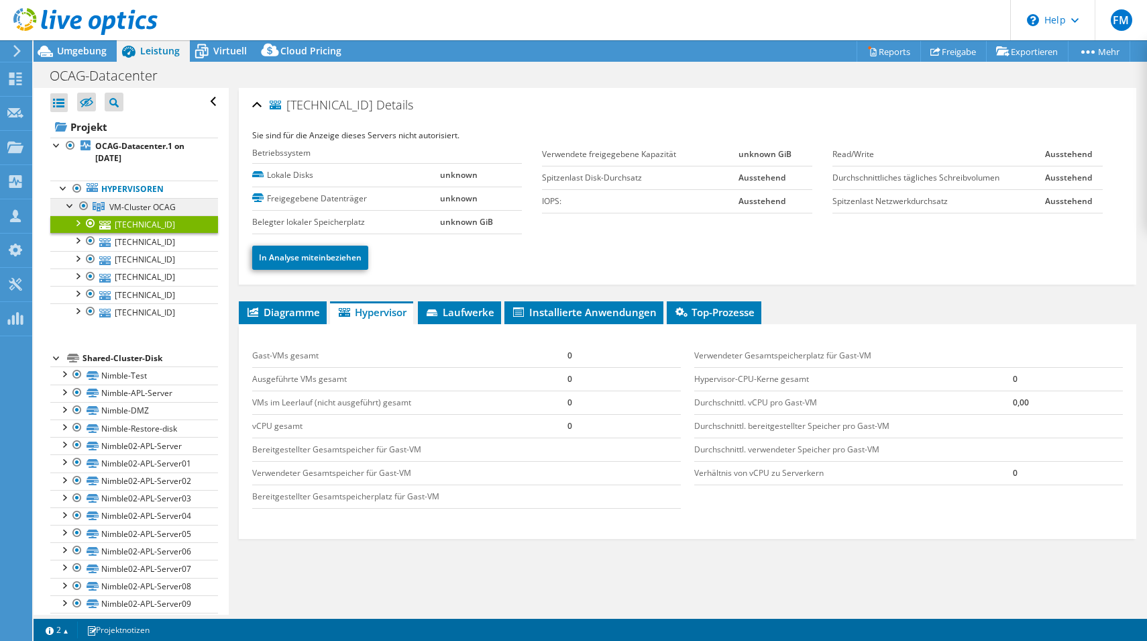
click at [137, 207] on span "VM-Cluster OCAG" at bounding box center [142, 206] width 66 height 11
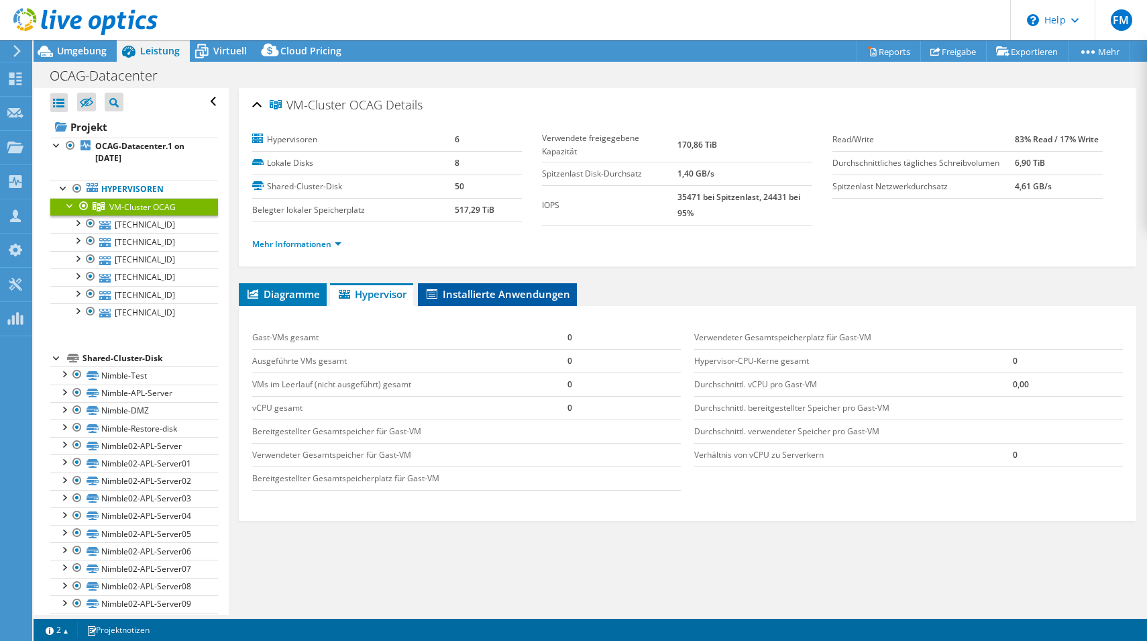
click at [462, 299] on span "Installierte Anwendungen" at bounding box center [498, 293] width 146 height 13
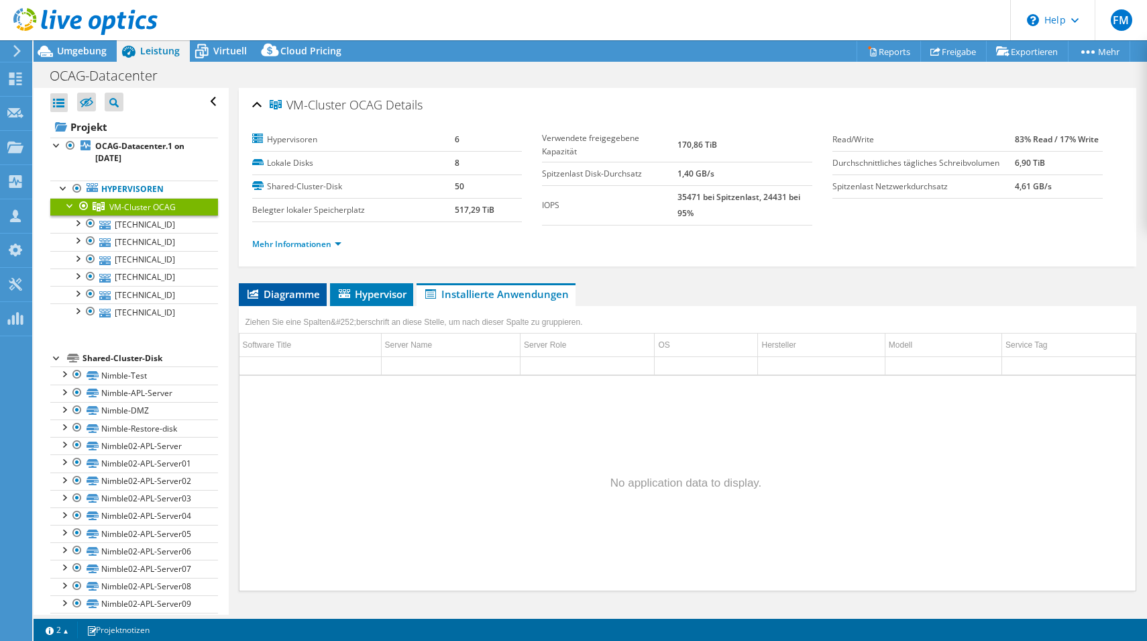
click at [278, 289] on span "Diagramme" at bounding box center [283, 293] width 74 height 13
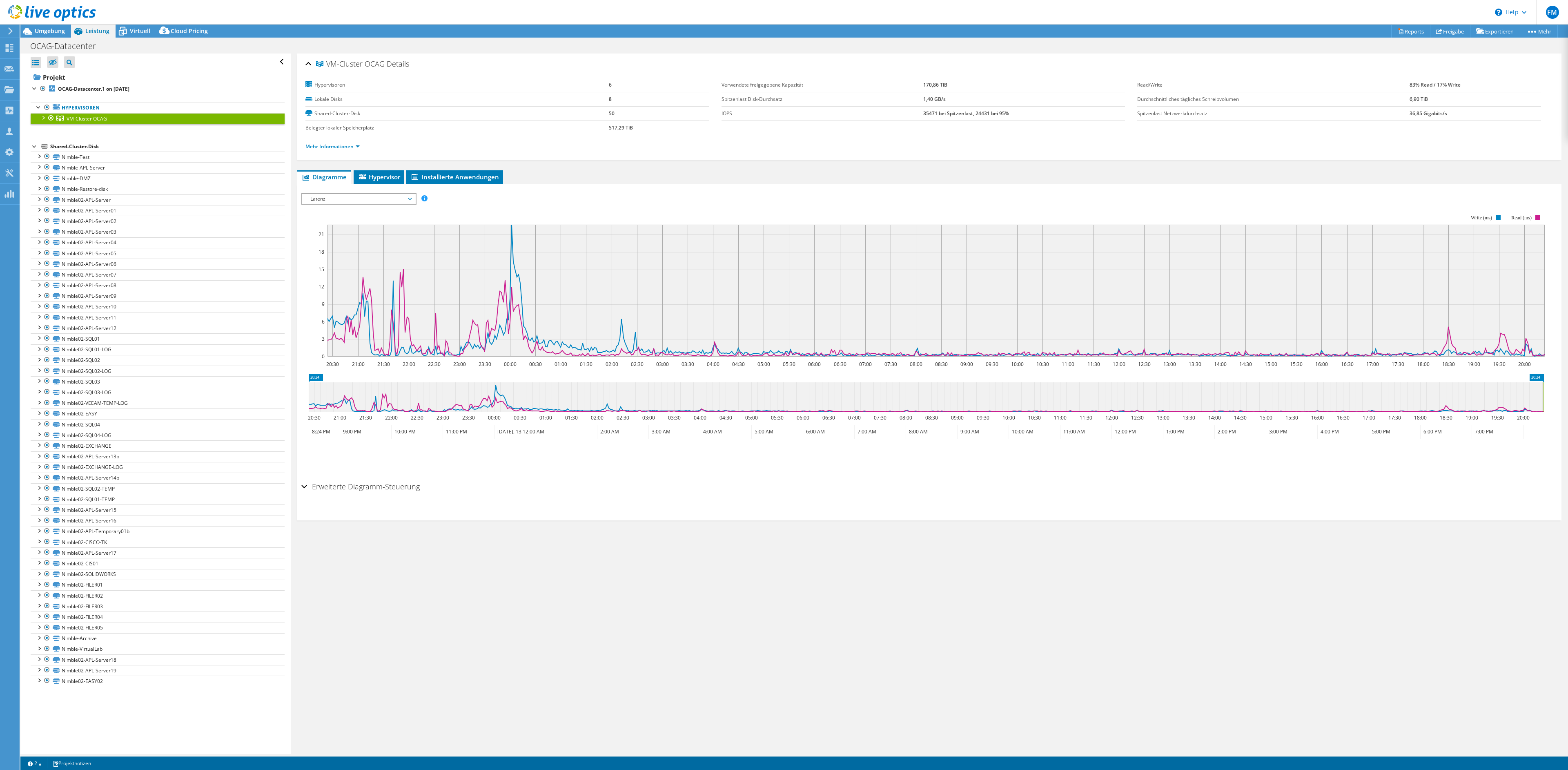
select select "EUFrankfurt"
select select "EUR"
